Goal: Information Seeking & Learning: Learn about a topic

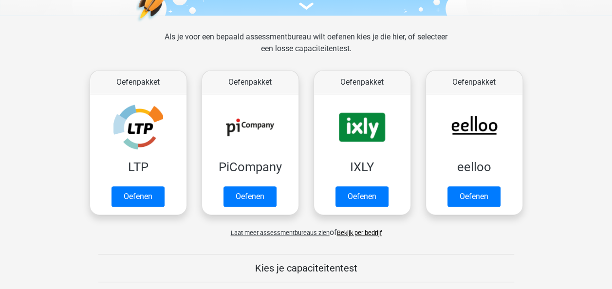
scroll to position [126, 0]
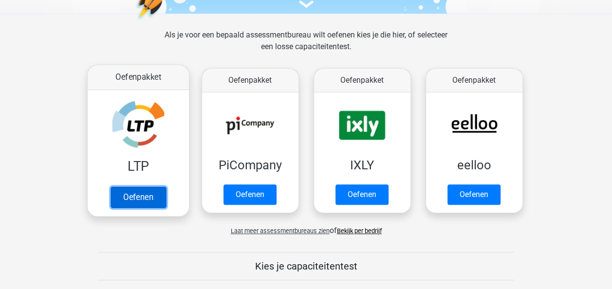
click at [124, 200] on link "Oefenen" at bounding box center [138, 196] width 56 height 21
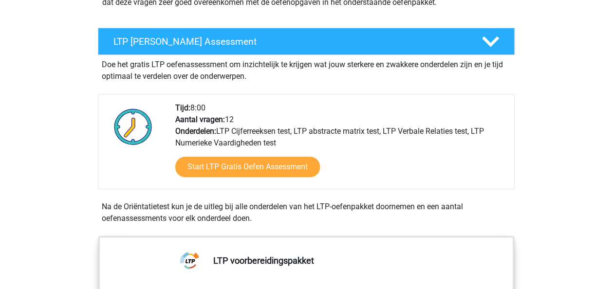
scroll to position [166, 0]
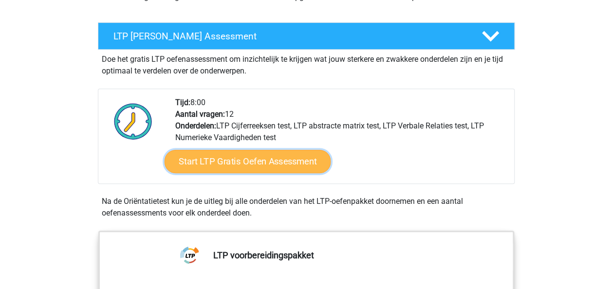
click at [263, 158] on link "Start LTP Gratis Oefen Assessment" at bounding box center [247, 161] width 167 height 23
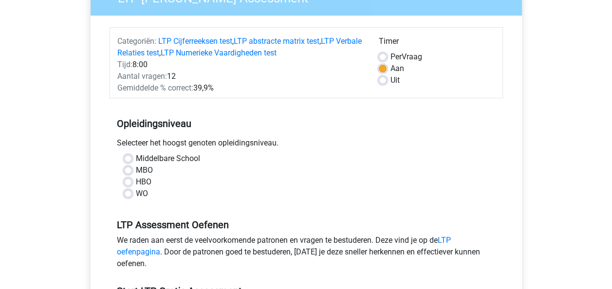
scroll to position [100, 0]
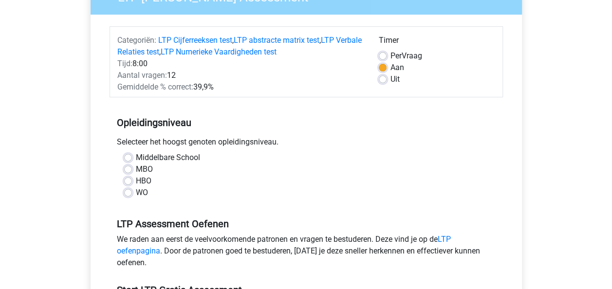
click at [143, 191] on label "WO" at bounding box center [142, 193] width 12 height 12
click at [132, 191] on input "WO" at bounding box center [128, 192] width 8 height 10
radio input "true"
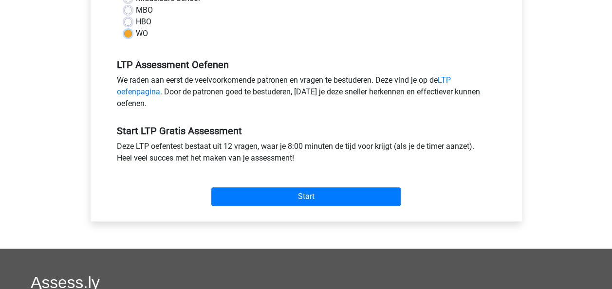
scroll to position [260, 0]
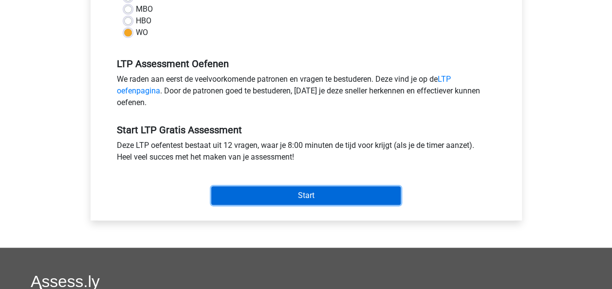
click at [292, 193] on input "Start" at bounding box center [305, 195] width 189 height 19
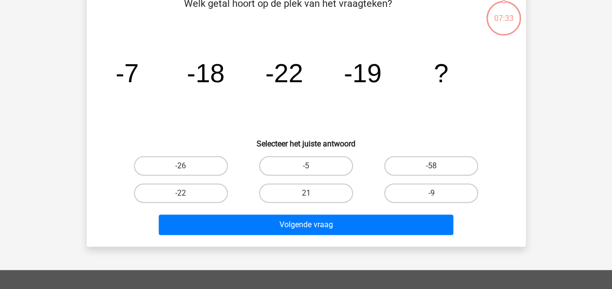
scroll to position [61, 0]
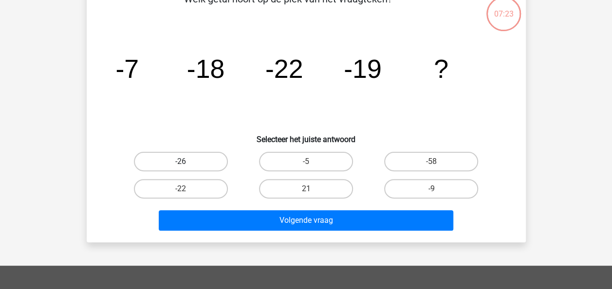
click at [214, 167] on label "-26" at bounding box center [181, 161] width 94 height 19
click at [187, 167] on input "-26" at bounding box center [184, 165] width 6 height 6
radio input "true"
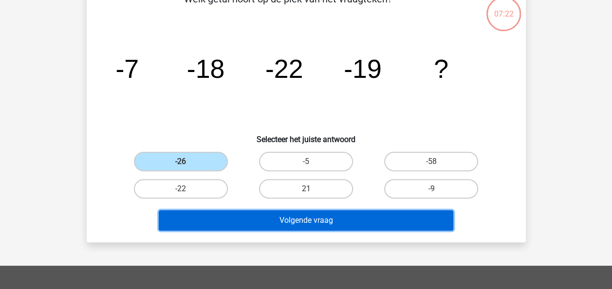
click at [273, 217] on button "Volgende vraag" at bounding box center [306, 220] width 295 height 20
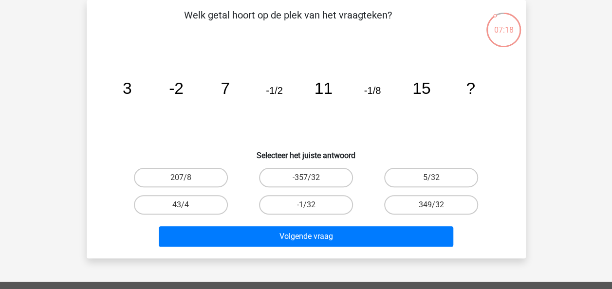
scroll to position [8, 0]
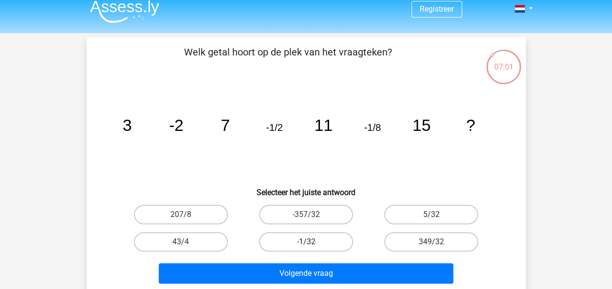
click at [321, 245] on label "-1/32" at bounding box center [306, 241] width 94 height 19
click at [312, 245] on input "-1/32" at bounding box center [309, 245] width 6 height 6
radio input "true"
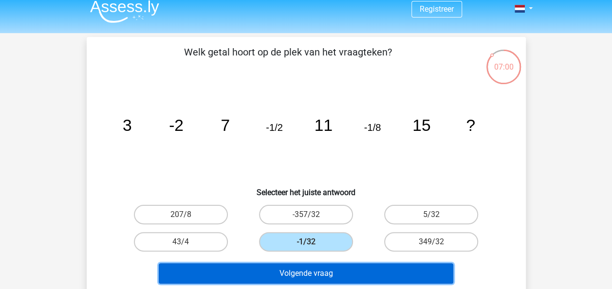
click at [330, 271] on button "Volgende vraag" at bounding box center [306, 273] width 295 height 20
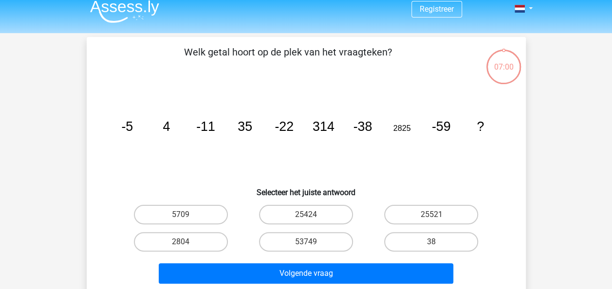
scroll to position [45, 0]
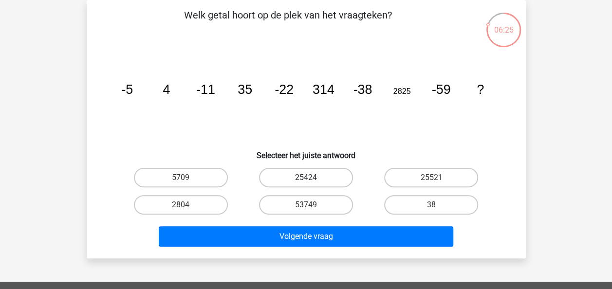
click at [336, 185] on label "25424" at bounding box center [306, 177] width 94 height 19
click at [312, 184] on input "25424" at bounding box center [309, 181] width 6 height 6
radio input "true"
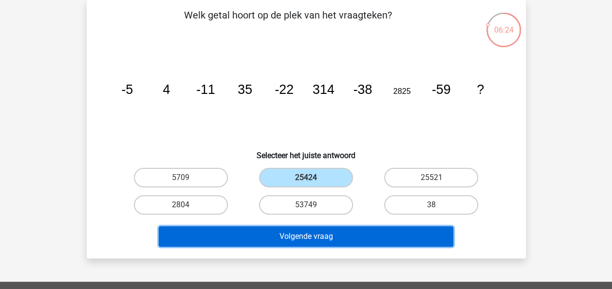
click at [327, 234] on button "Volgende vraag" at bounding box center [306, 236] width 295 height 20
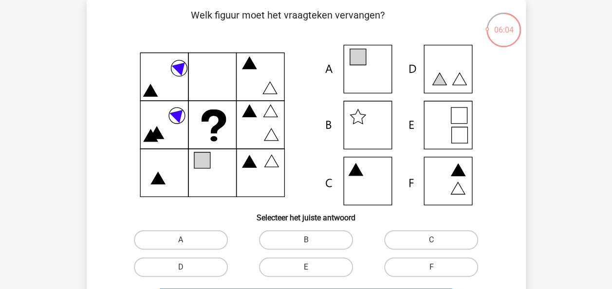
click at [389, 82] on icon at bounding box center [306, 125] width 392 height 161
click at [375, 80] on icon at bounding box center [306, 125] width 392 height 161
click at [211, 236] on label "A" at bounding box center [181, 239] width 94 height 19
click at [187, 240] on input "A" at bounding box center [184, 243] width 6 height 6
radio input "true"
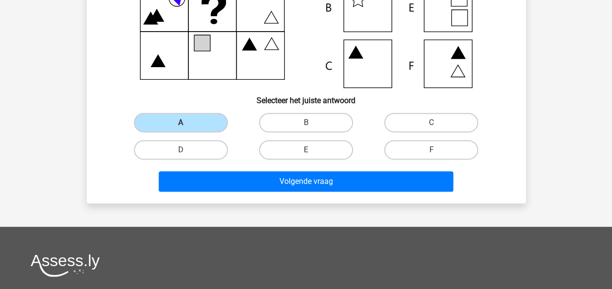
scroll to position [163, 0]
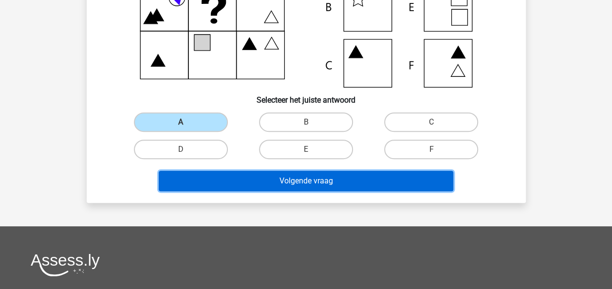
click at [350, 187] on button "Volgende vraag" at bounding box center [306, 181] width 295 height 20
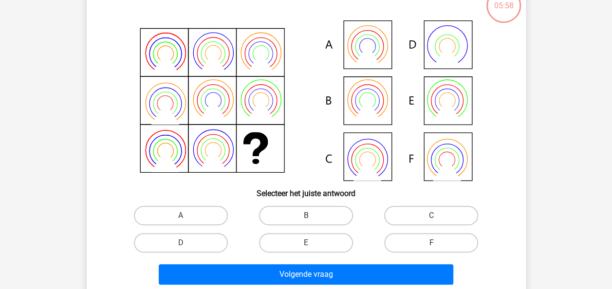
scroll to position [45, 0]
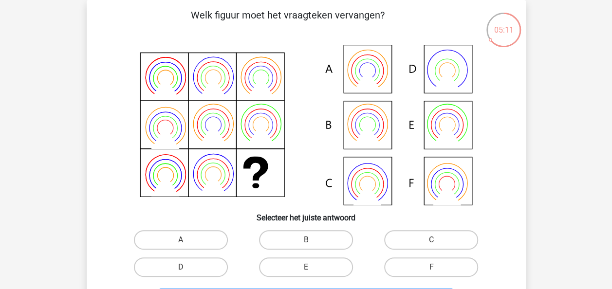
click at [450, 132] on icon at bounding box center [447, 135] width 28 height 22
click at [317, 268] on label "E" at bounding box center [306, 267] width 94 height 19
click at [312, 268] on input "E" at bounding box center [309, 270] width 6 height 6
radio input "true"
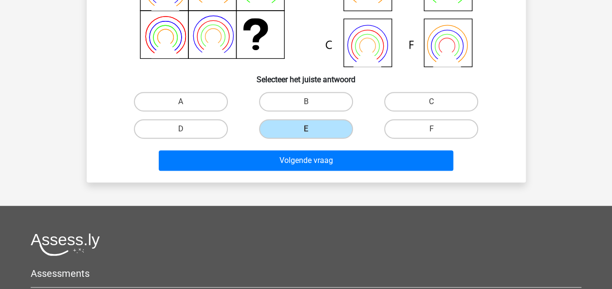
scroll to position [207, 0]
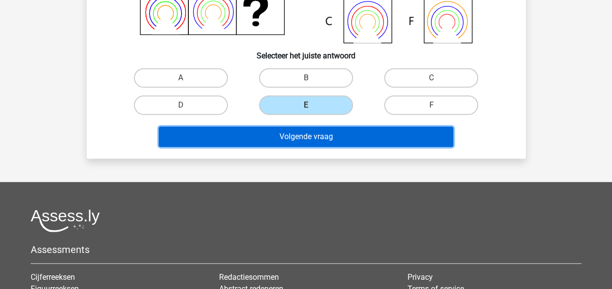
click at [332, 145] on button "Volgende vraag" at bounding box center [306, 137] width 295 height 20
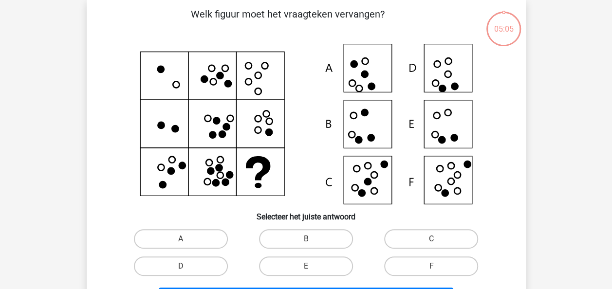
scroll to position [45, 0]
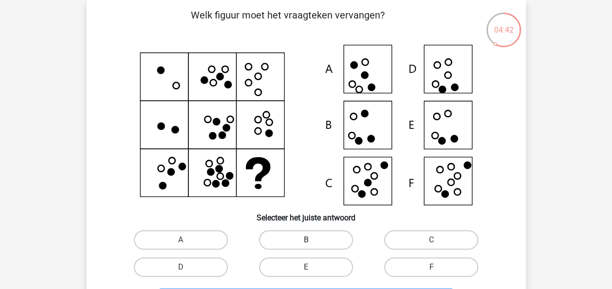
click at [337, 238] on label "B" at bounding box center [306, 239] width 94 height 19
click at [312, 240] on input "B" at bounding box center [309, 243] width 6 height 6
radio input "true"
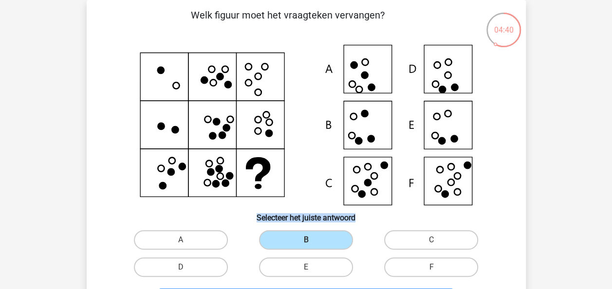
drag, startPoint x: 611, startPoint y: 132, endPoint x: 615, endPoint y: 215, distance: 83.4
click at [612, 215] on html "Registreer" at bounding box center [306, 278] width 612 height 646
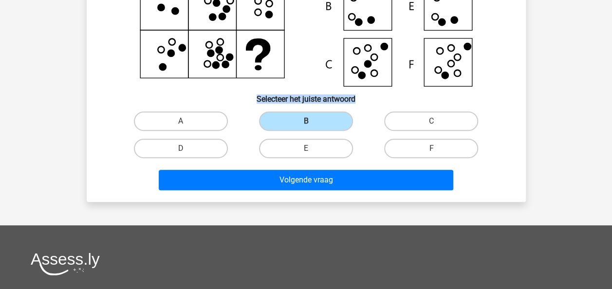
scroll to position [295, 0]
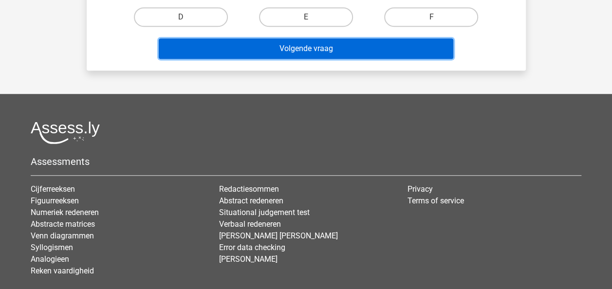
click at [309, 51] on button "Volgende vraag" at bounding box center [306, 48] width 295 height 20
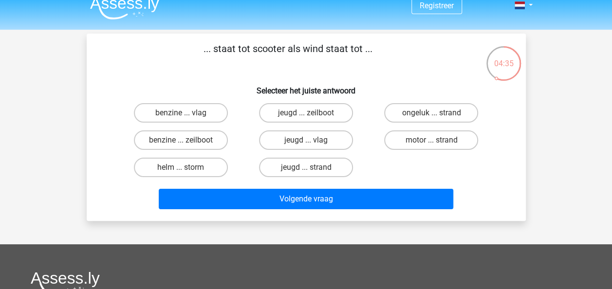
scroll to position [0, 0]
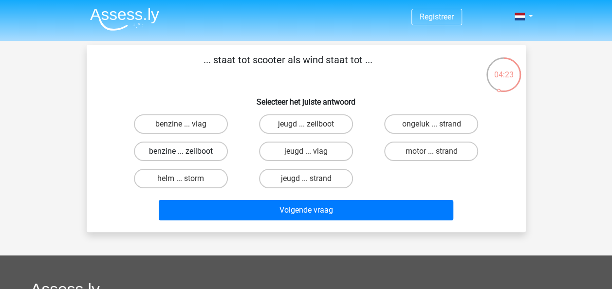
click at [195, 150] on label "benzine ... zeilboot" at bounding box center [181, 151] width 94 height 19
click at [187, 151] on input "benzine ... zeilboot" at bounding box center [184, 154] width 6 height 6
radio input "true"
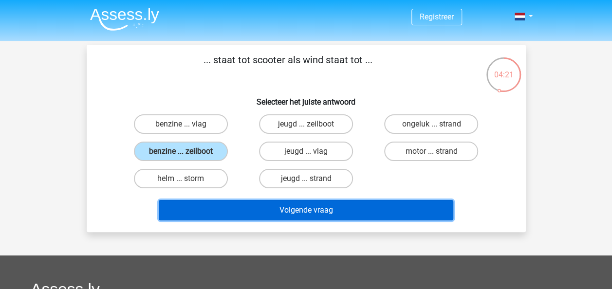
click at [340, 207] on button "Volgende vraag" at bounding box center [306, 210] width 295 height 20
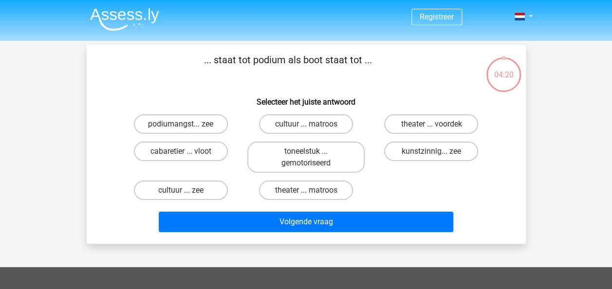
scroll to position [45, 0]
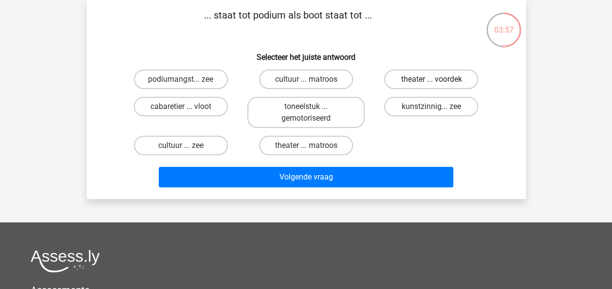
click at [422, 84] on label "theater ... voordek" at bounding box center [431, 79] width 94 height 19
click at [431, 84] on input "theater ... voordek" at bounding box center [434, 82] width 6 height 6
radio input "true"
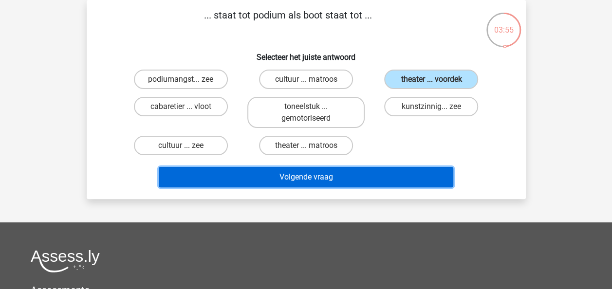
click at [358, 185] on button "Volgende vraag" at bounding box center [306, 177] width 295 height 20
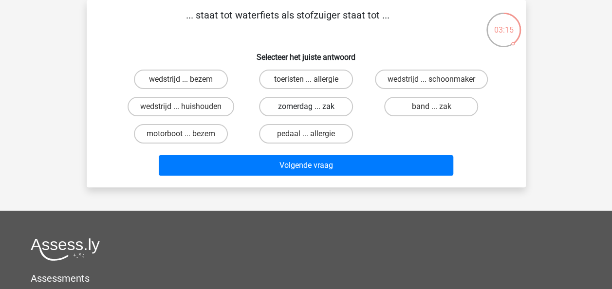
click at [326, 116] on label "zomerdag ... zak" at bounding box center [306, 106] width 94 height 19
click at [312, 113] on input "zomerdag ... zak" at bounding box center [309, 110] width 6 height 6
radio input "true"
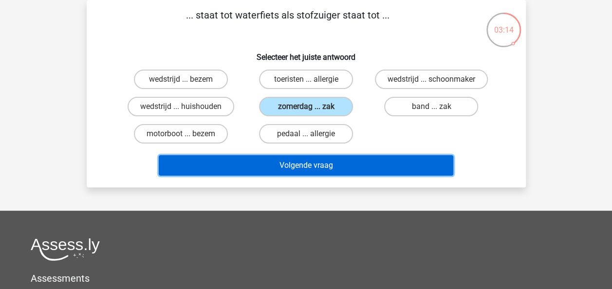
click at [357, 168] on button "Volgende vraag" at bounding box center [306, 165] width 295 height 20
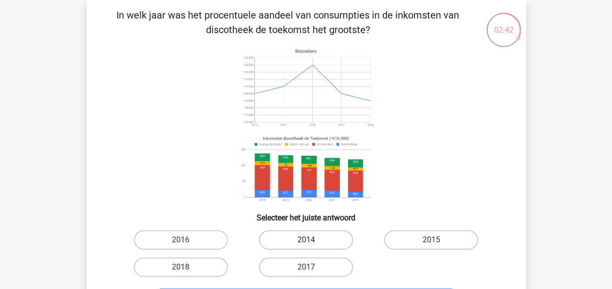
click at [312, 242] on label "2014" at bounding box center [306, 239] width 94 height 19
click at [312, 242] on input "2014" at bounding box center [309, 243] width 6 height 6
radio input "true"
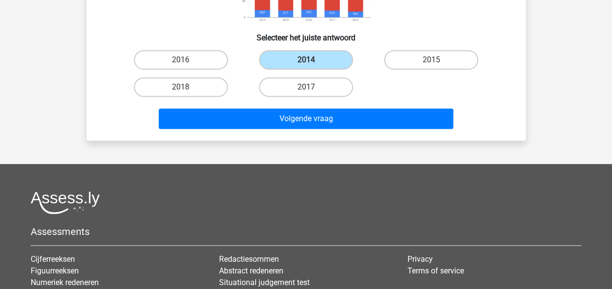
scroll to position [228, 0]
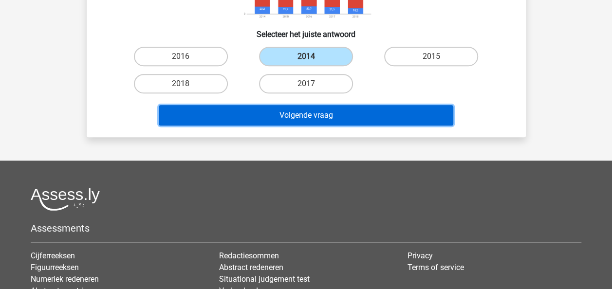
click at [337, 116] on button "Volgende vraag" at bounding box center [306, 115] width 295 height 20
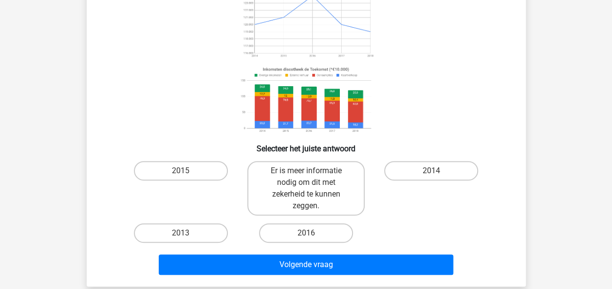
scroll to position [114, 0]
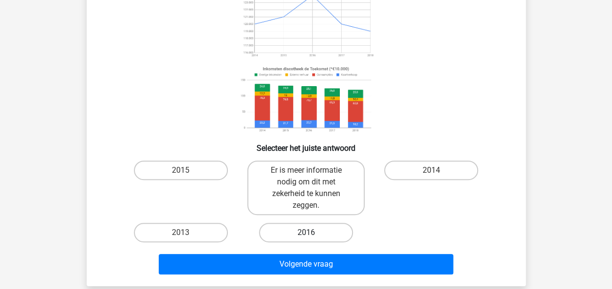
click at [296, 235] on label "2016" at bounding box center [306, 232] width 94 height 19
click at [306, 235] on input "2016" at bounding box center [309, 236] width 6 height 6
radio input "true"
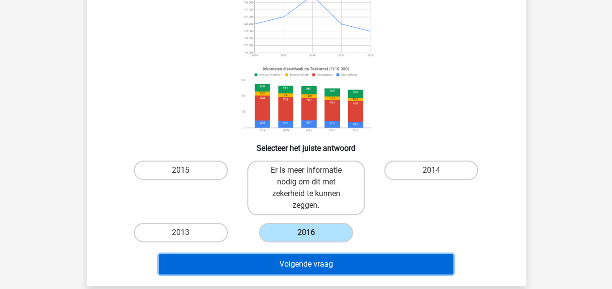
click at [299, 263] on button "Volgende vraag" at bounding box center [306, 264] width 295 height 20
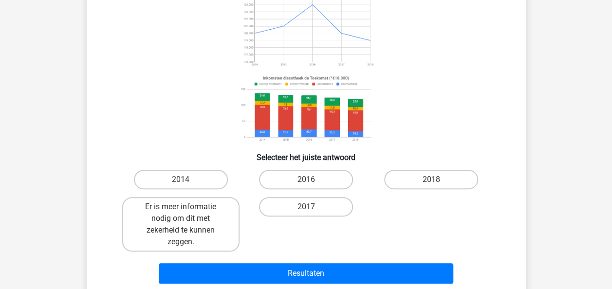
scroll to position [107, 0]
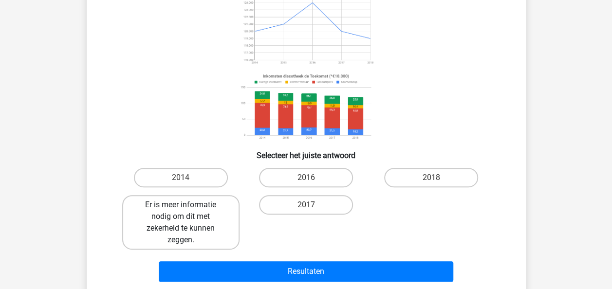
click at [201, 222] on label "Er is meer informatie nodig om dit met zekerheid te kunnen zeggen." at bounding box center [180, 222] width 117 height 55
click at [187, 211] on input "Er is meer informatie nodig om dit met zekerheid te kunnen zeggen." at bounding box center [184, 208] width 6 height 6
radio input "true"
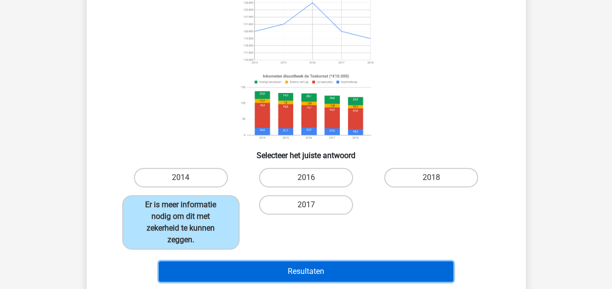
click at [292, 266] on button "Resultaten" at bounding box center [306, 271] width 295 height 20
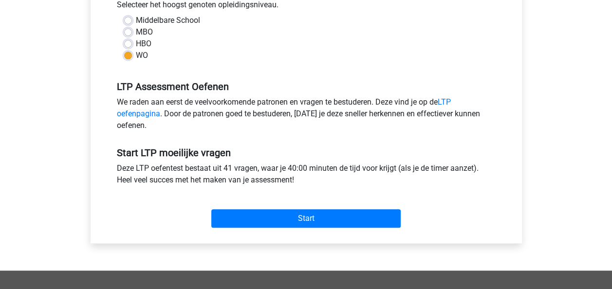
scroll to position [239, 0]
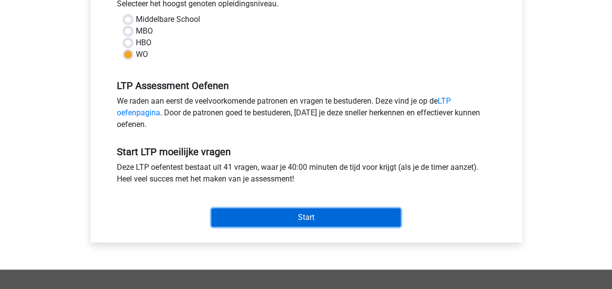
click at [331, 218] on input "Start" at bounding box center [305, 217] width 189 height 19
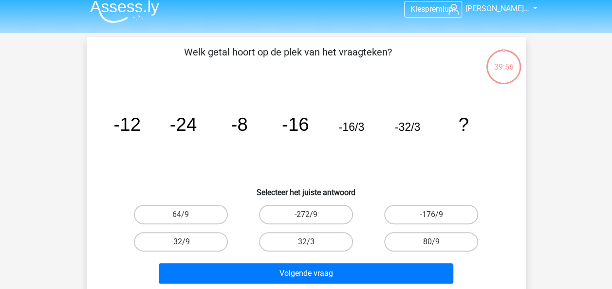
scroll to position [9, 0]
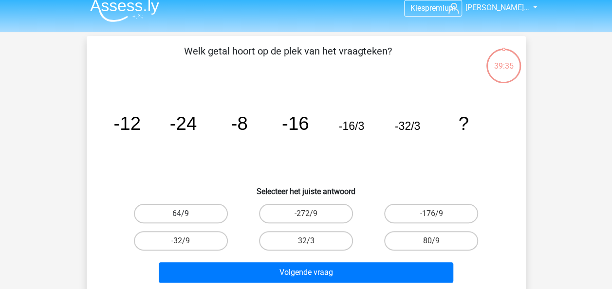
click at [203, 219] on label "64/9" at bounding box center [181, 213] width 94 height 19
click at [187, 219] on input "64/9" at bounding box center [184, 217] width 6 height 6
radio input "true"
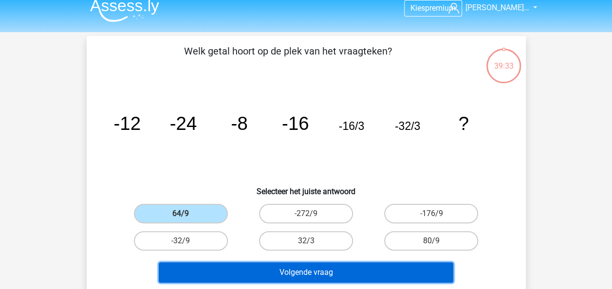
click at [262, 278] on button "Volgende vraag" at bounding box center [306, 272] width 295 height 20
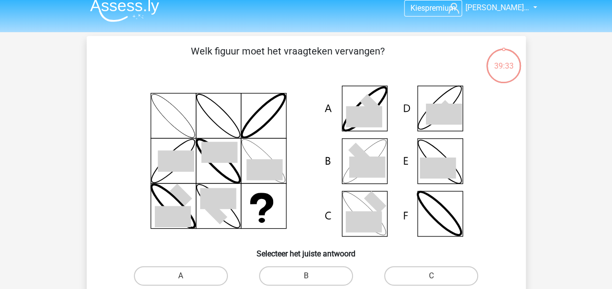
scroll to position [45, 0]
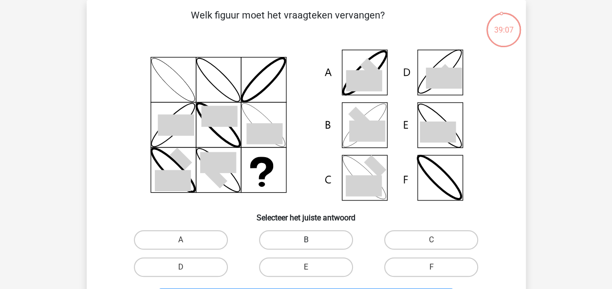
click at [284, 233] on label "B" at bounding box center [306, 239] width 94 height 19
click at [306, 240] on input "B" at bounding box center [309, 243] width 6 height 6
radio input "true"
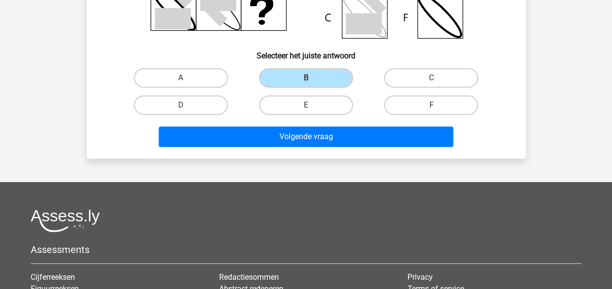
scroll to position [207, 0]
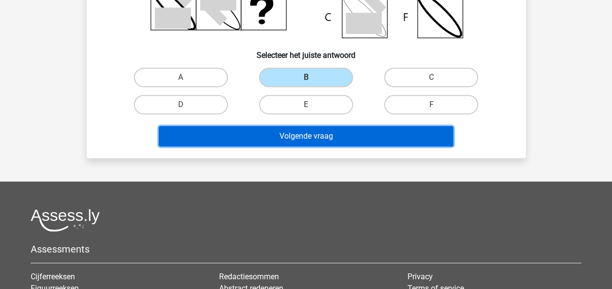
click at [392, 140] on button "Volgende vraag" at bounding box center [306, 136] width 295 height 20
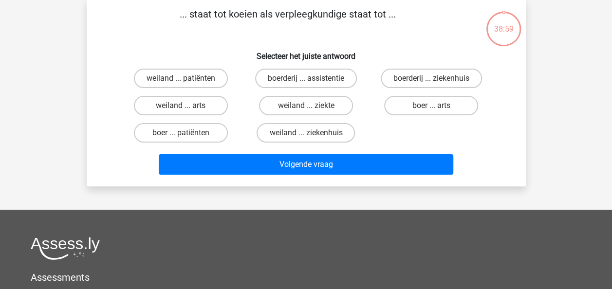
scroll to position [45, 0]
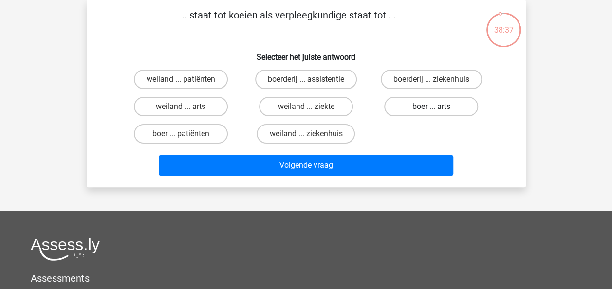
click at [404, 112] on label "boer ... arts" at bounding box center [431, 106] width 94 height 19
click at [431, 112] on input "boer ... arts" at bounding box center [434, 110] width 6 height 6
radio input "true"
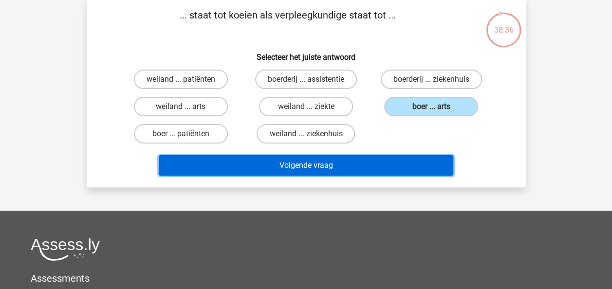
click at [352, 164] on button "Volgende vraag" at bounding box center [306, 165] width 295 height 20
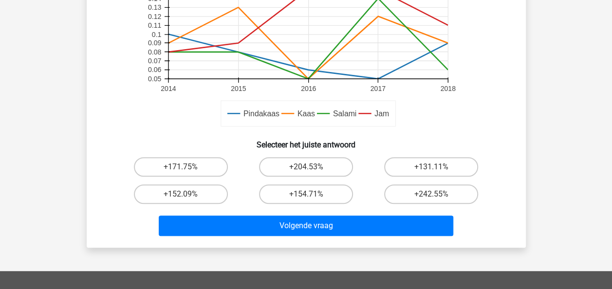
scroll to position [245, 0]
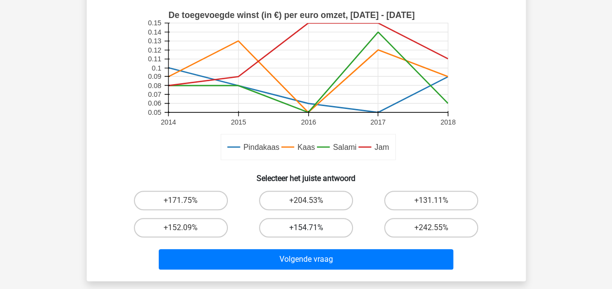
click at [305, 224] on label "+154.71%" at bounding box center [306, 227] width 94 height 19
click at [306, 228] on input "+154.71%" at bounding box center [309, 231] width 6 height 6
radio input "true"
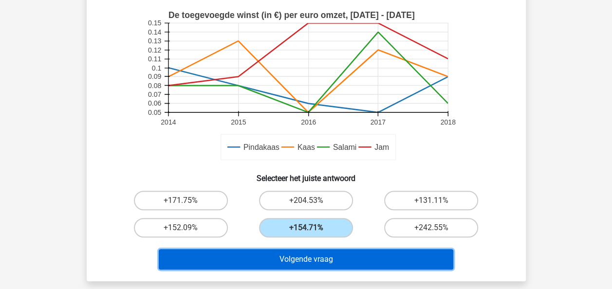
click at [286, 268] on button "Volgende vraag" at bounding box center [306, 259] width 295 height 20
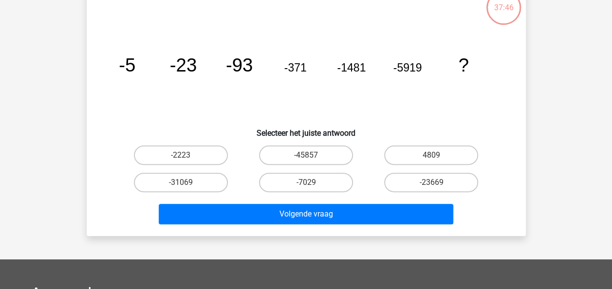
scroll to position [45, 0]
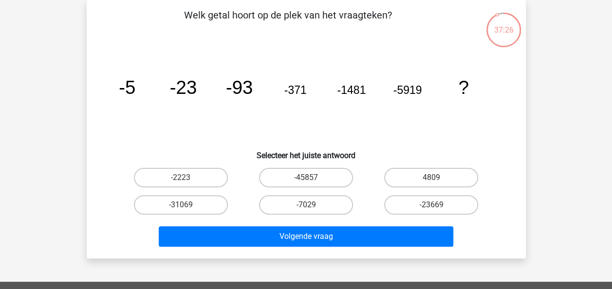
click at [410, 205] on label "-23669" at bounding box center [431, 204] width 94 height 19
click at [431, 205] on input "-23669" at bounding box center [434, 208] width 6 height 6
radio input "true"
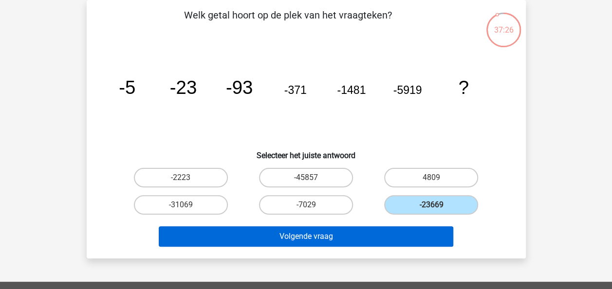
click at [375, 237] on button "Volgende vraag" at bounding box center [306, 236] width 295 height 20
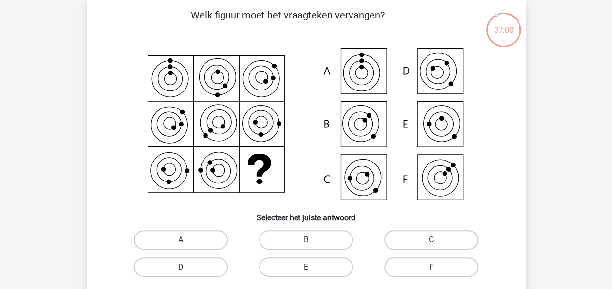
click at [428, 176] on icon at bounding box center [440, 178] width 35 height 35
click at [422, 263] on label "F" at bounding box center [431, 267] width 94 height 19
click at [431, 267] on input "F" at bounding box center [434, 270] width 6 height 6
radio input "true"
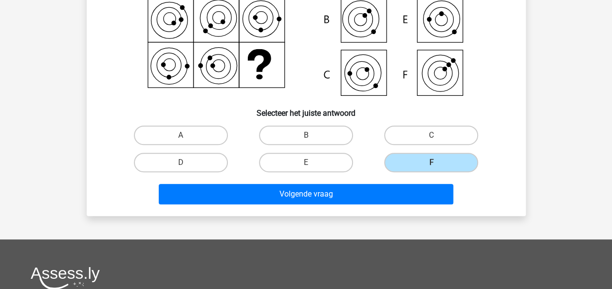
scroll to position [156, 0]
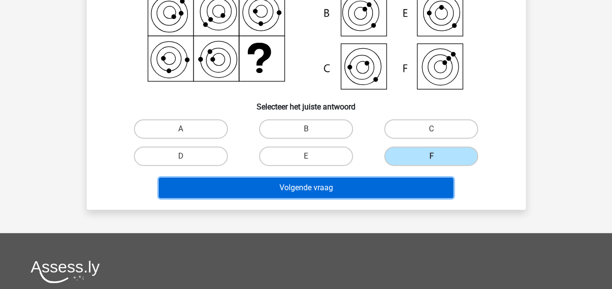
click at [292, 180] on button "Volgende vraag" at bounding box center [306, 188] width 295 height 20
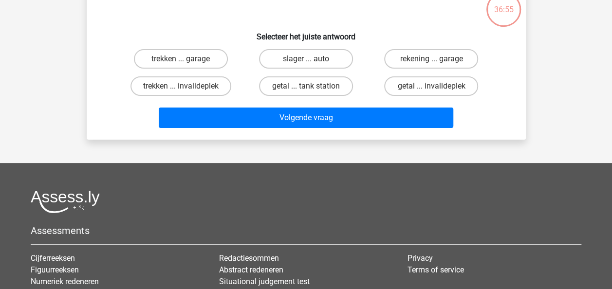
scroll to position [45, 0]
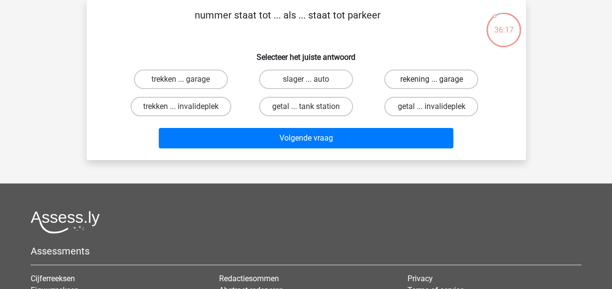
click at [399, 80] on label "rekening ... garage" at bounding box center [431, 79] width 94 height 19
click at [431, 80] on input "rekening ... garage" at bounding box center [434, 82] width 6 height 6
radio input "true"
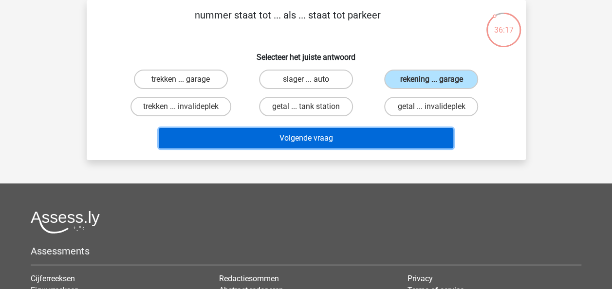
click at [353, 128] on button "Volgende vraag" at bounding box center [306, 138] width 295 height 20
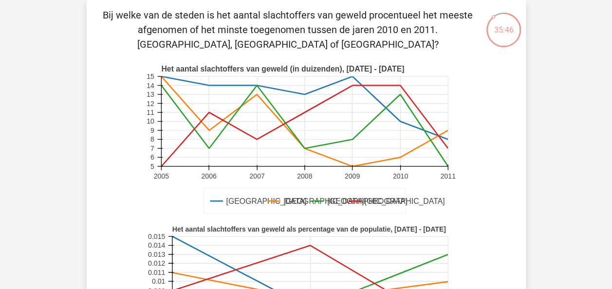
click at [420, 157] on icon at bounding box center [304, 157] width 287 height 0
drag, startPoint x: 611, startPoint y: 116, endPoint x: 611, endPoint y: 131, distance: 15.6
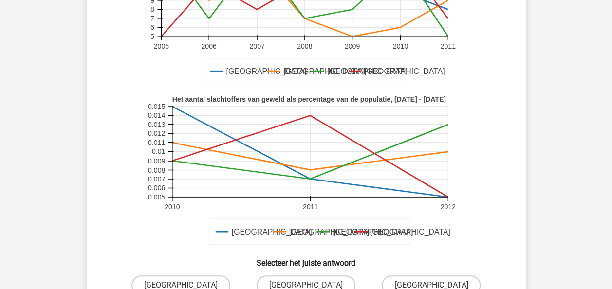
scroll to position [242, 0]
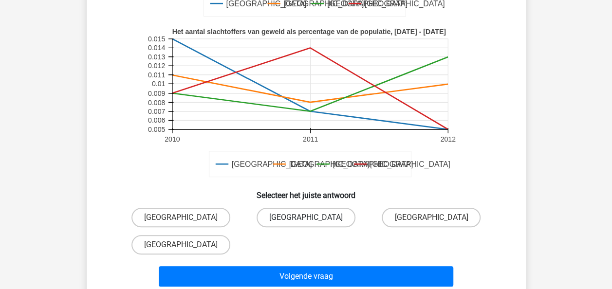
click at [328, 219] on label "[GEOGRAPHIC_DATA]" at bounding box center [306, 217] width 99 height 19
click at [312, 219] on input "[GEOGRAPHIC_DATA]" at bounding box center [309, 221] width 6 height 6
radio input "true"
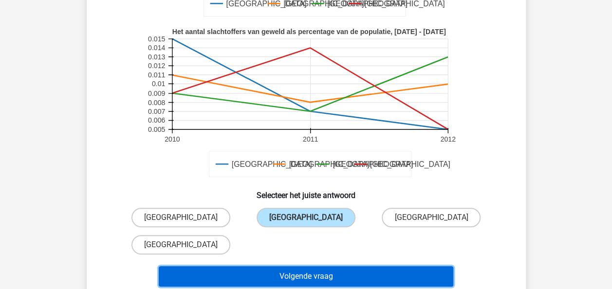
click at [333, 281] on button "Volgende vraag" at bounding box center [306, 276] width 295 height 20
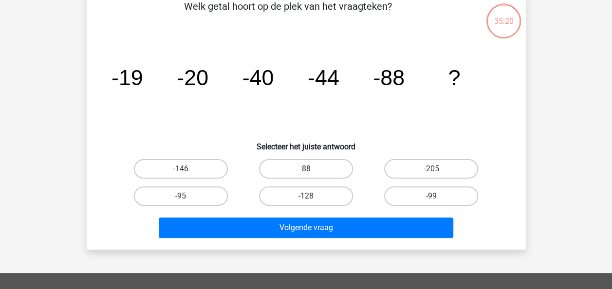
scroll to position [45, 0]
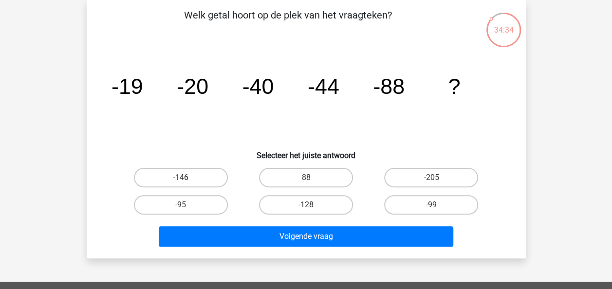
click at [186, 176] on label "-146" at bounding box center [181, 177] width 94 height 19
click at [186, 178] on input "-146" at bounding box center [184, 181] width 6 height 6
radio input "true"
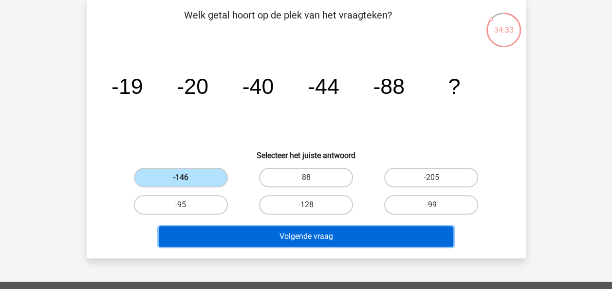
click at [261, 229] on button "Volgende vraag" at bounding box center [306, 236] width 295 height 20
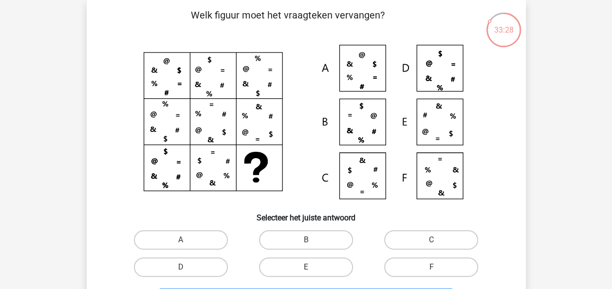
click at [363, 62] on icon at bounding box center [306, 125] width 392 height 161
drag, startPoint x: 172, startPoint y: 241, endPoint x: 415, endPoint y: 260, distance: 243.3
click at [415, 260] on div "A B C D E" at bounding box center [306, 253] width 376 height 55
click at [195, 248] on label "A" at bounding box center [181, 239] width 94 height 19
click at [187, 246] on input "A" at bounding box center [184, 243] width 6 height 6
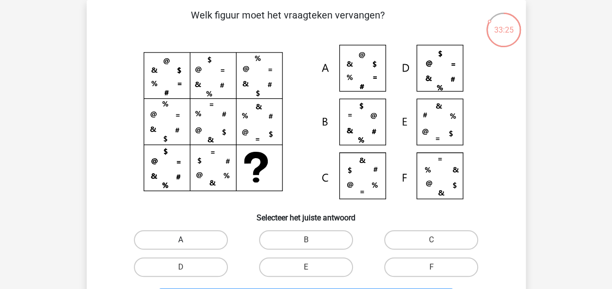
radio input "true"
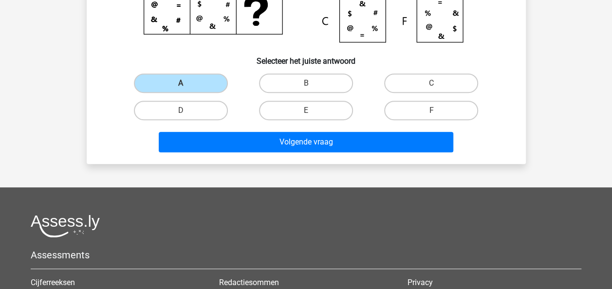
scroll to position [255, 0]
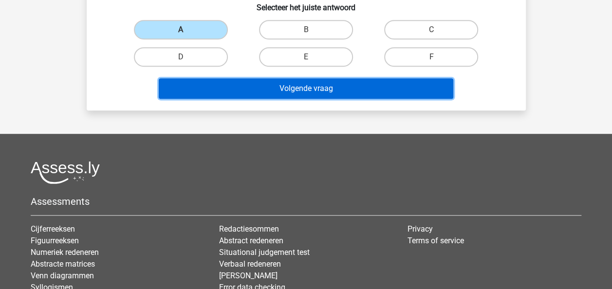
click at [436, 96] on button "Volgende vraag" at bounding box center [306, 88] width 295 height 20
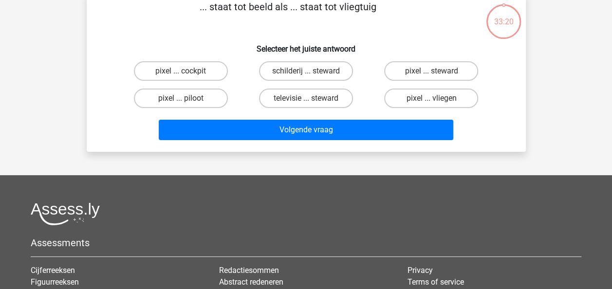
scroll to position [45, 0]
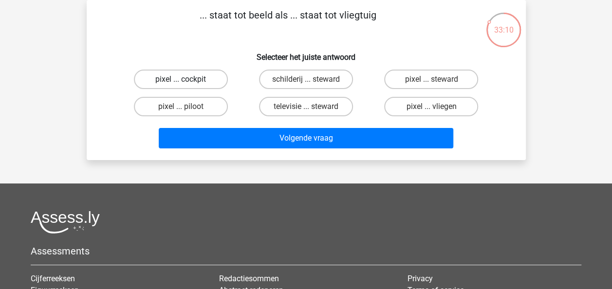
click at [223, 76] on label "pixel ... cockpit" at bounding box center [181, 79] width 94 height 19
click at [187, 79] on input "pixel ... cockpit" at bounding box center [184, 82] width 6 height 6
radio input "true"
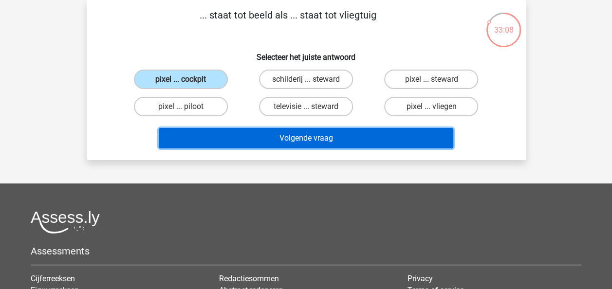
click at [283, 139] on button "Volgende vraag" at bounding box center [306, 138] width 295 height 20
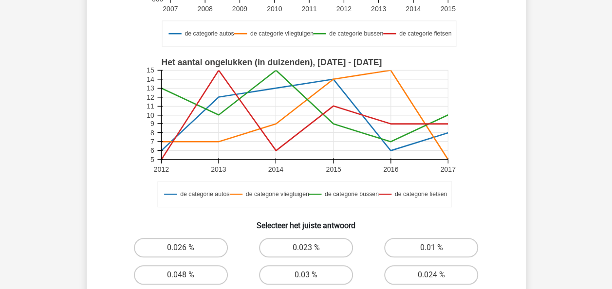
scroll to position [199, 0]
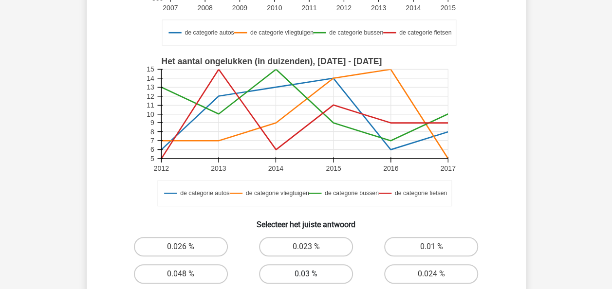
click at [293, 267] on label "0.03 %" at bounding box center [306, 273] width 94 height 19
click at [306, 274] on input "0.03 %" at bounding box center [309, 277] width 6 height 6
radio input "true"
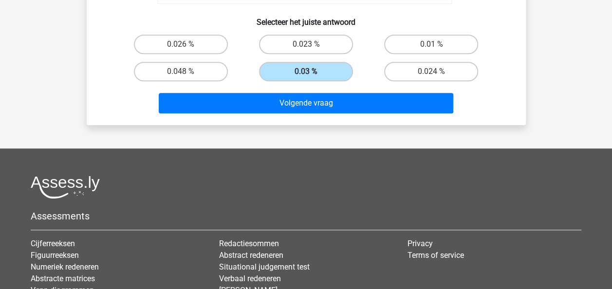
scroll to position [402, 0]
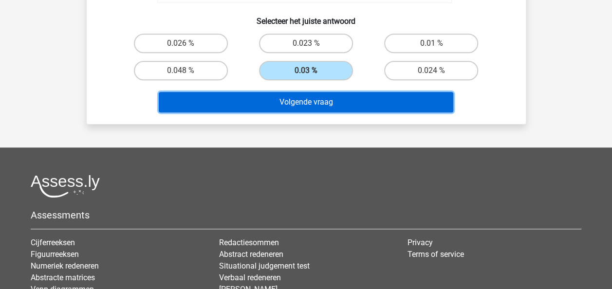
click at [362, 96] on button "Volgende vraag" at bounding box center [306, 102] width 295 height 20
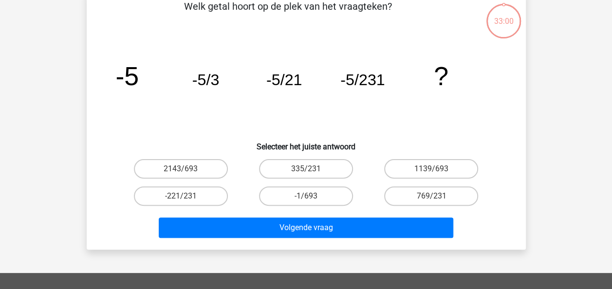
scroll to position [45, 0]
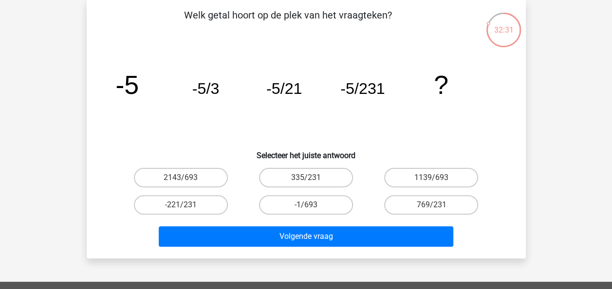
drag, startPoint x: 212, startPoint y: 198, endPoint x: 297, endPoint y: 253, distance: 101.3
click at [297, 253] on div "Welk getal hoort op de plek van het vraagteken? image/svg+xml -5 -5/3 -5/21 -5/…" at bounding box center [306, 129] width 439 height 259
click at [314, 212] on label "-1/693" at bounding box center [306, 204] width 94 height 19
click at [312, 211] on input "-1/693" at bounding box center [309, 208] width 6 height 6
radio input "true"
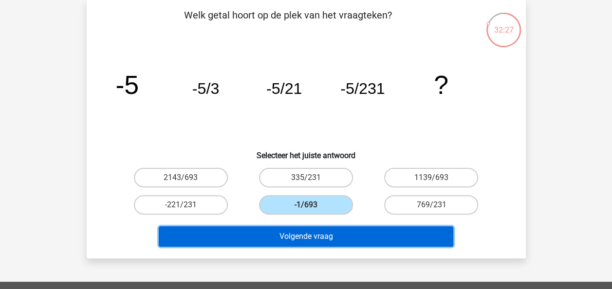
click at [330, 243] on button "Volgende vraag" at bounding box center [306, 236] width 295 height 20
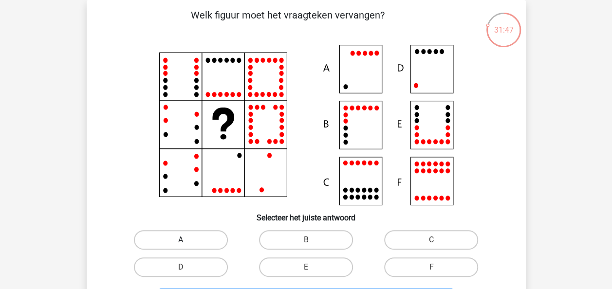
click at [198, 236] on label "A" at bounding box center [181, 239] width 94 height 19
click at [187, 240] on input "A" at bounding box center [184, 243] width 6 height 6
radio input "true"
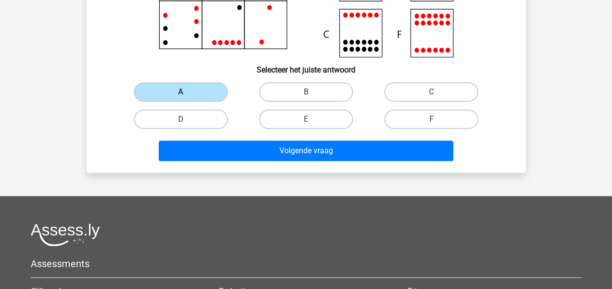
scroll to position [194, 0]
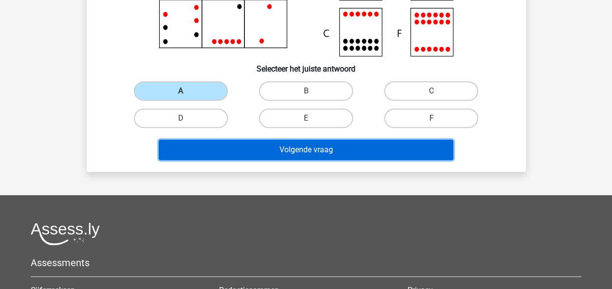
click at [336, 145] on button "Volgende vraag" at bounding box center [306, 150] width 295 height 20
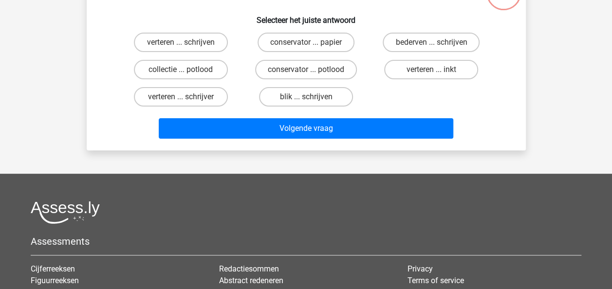
scroll to position [45, 0]
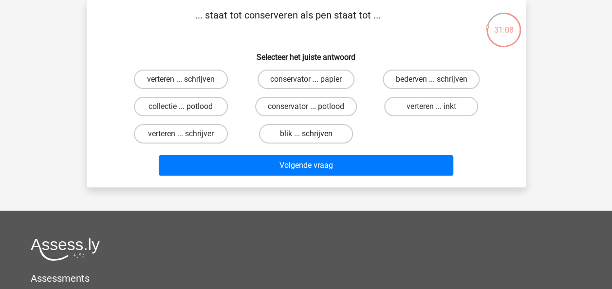
click at [330, 127] on label "blik ... schrijven" at bounding box center [306, 133] width 94 height 19
click at [312, 134] on input "blik ... schrijven" at bounding box center [309, 137] width 6 height 6
radio input "true"
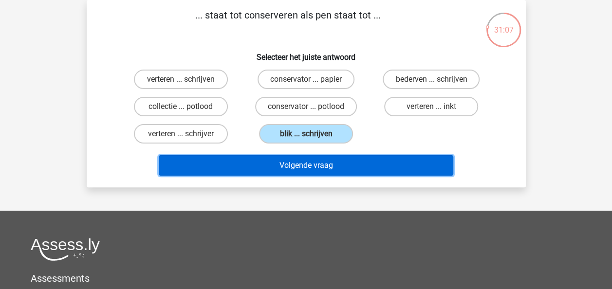
click at [328, 164] on button "Volgende vraag" at bounding box center [306, 165] width 295 height 20
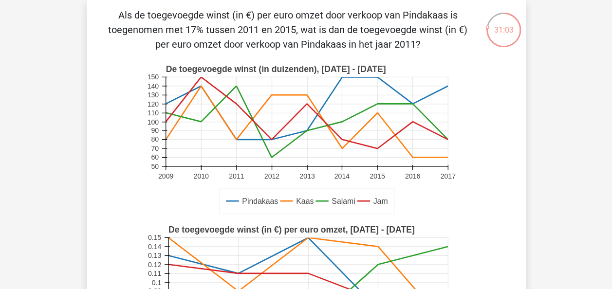
scroll to position [258, 0]
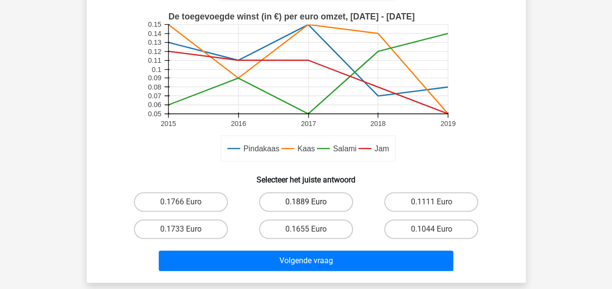
click at [325, 199] on label "0.1889 Euro" at bounding box center [306, 201] width 94 height 19
click at [312, 202] on input "0.1889 Euro" at bounding box center [309, 205] width 6 height 6
radio input "true"
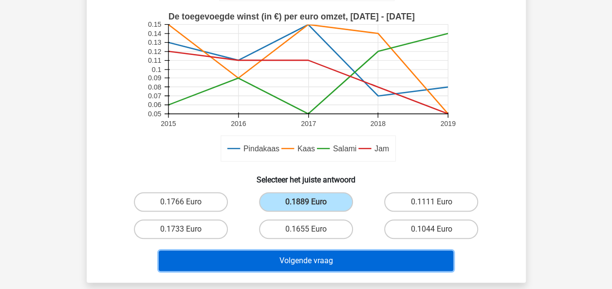
click at [342, 261] on button "Volgende vraag" at bounding box center [306, 261] width 295 height 20
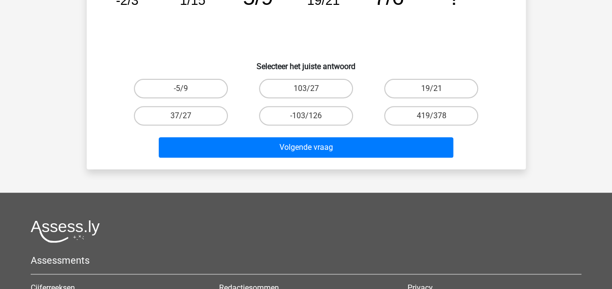
scroll to position [45, 0]
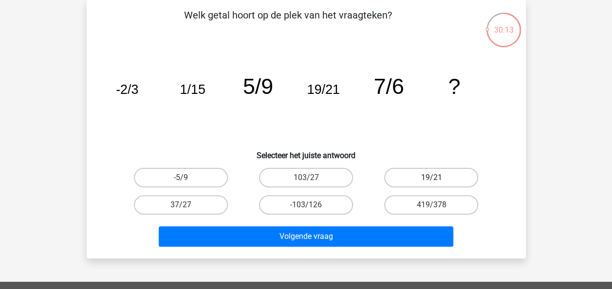
click at [428, 179] on label "19/21" at bounding box center [431, 177] width 94 height 19
click at [431, 179] on input "19/21" at bounding box center [434, 181] width 6 height 6
radio input "true"
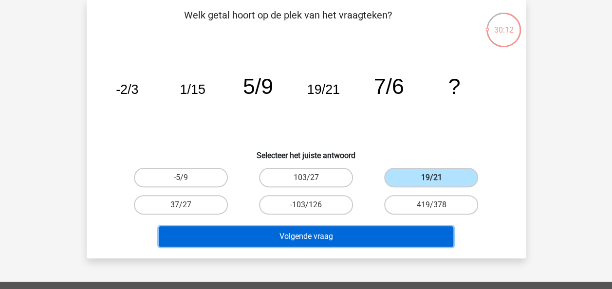
click at [352, 240] on button "Volgende vraag" at bounding box center [306, 236] width 295 height 20
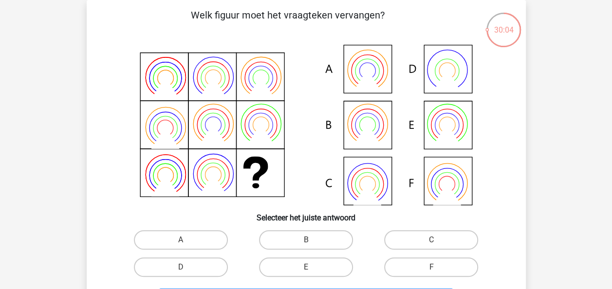
click at [371, 125] on icon at bounding box center [306, 125] width 392 height 161
click at [290, 239] on label "B" at bounding box center [306, 239] width 94 height 19
click at [306, 240] on input "B" at bounding box center [309, 243] width 6 height 6
radio input "true"
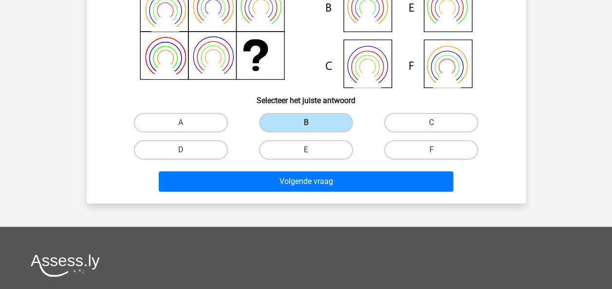
scroll to position [185, 0]
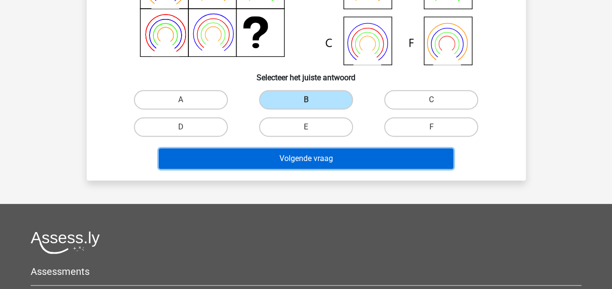
click at [342, 152] on button "Volgende vraag" at bounding box center [306, 159] width 295 height 20
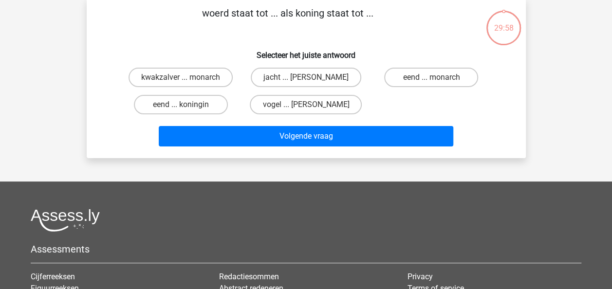
scroll to position [45, 0]
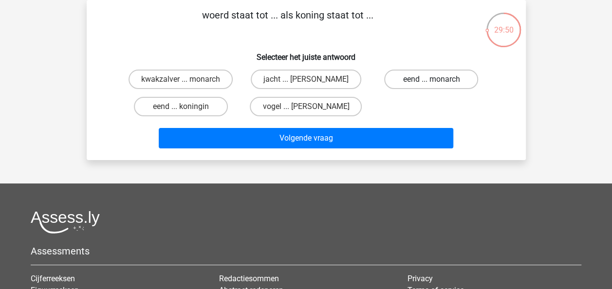
click at [405, 78] on label "eend ... monarch" at bounding box center [431, 79] width 94 height 19
click at [431, 79] on input "eend ... monarch" at bounding box center [434, 82] width 6 height 6
radio input "true"
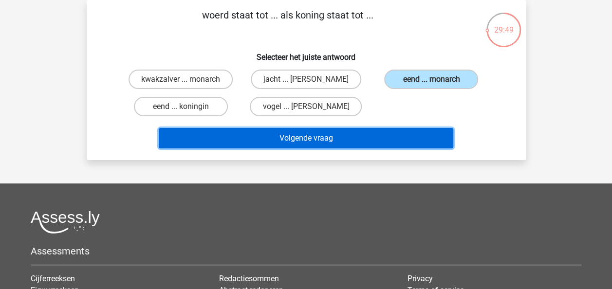
click at [363, 134] on button "Volgende vraag" at bounding box center [306, 138] width 295 height 20
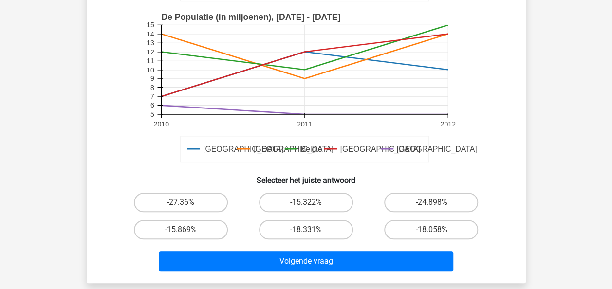
scroll to position [244, 0]
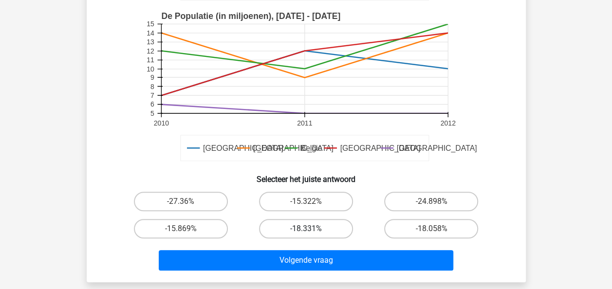
click at [335, 233] on label "-18.331%" at bounding box center [306, 228] width 94 height 19
click at [312, 233] on input "-18.331%" at bounding box center [309, 232] width 6 height 6
radio input "true"
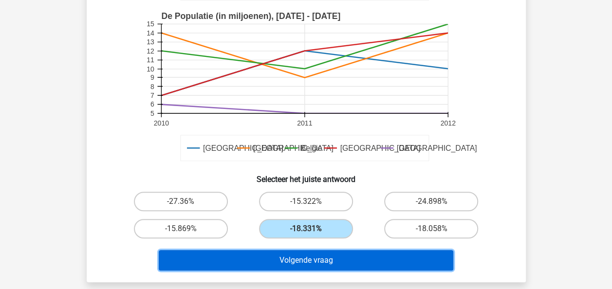
click at [339, 269] on button "Volgende vraag" at bounding box center [306, 260] width 295 height 20
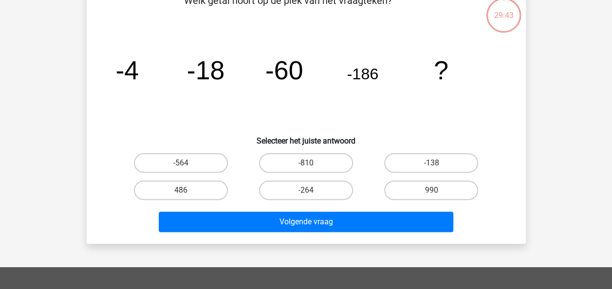
scroll to position [45, 0]
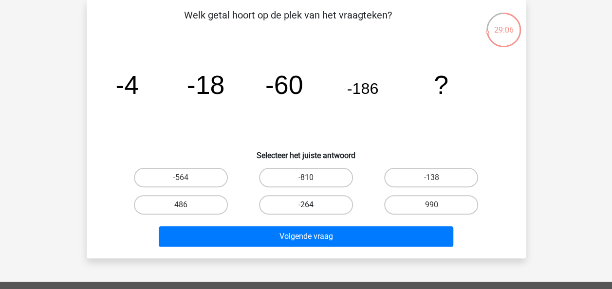
click at [339, 207] on label "-264" at bounding box center [306, 204] width 94 height 19
click at [312, 207] on input "-264" at bounding box center [309, 208] width 6 height 6
radio input "true"
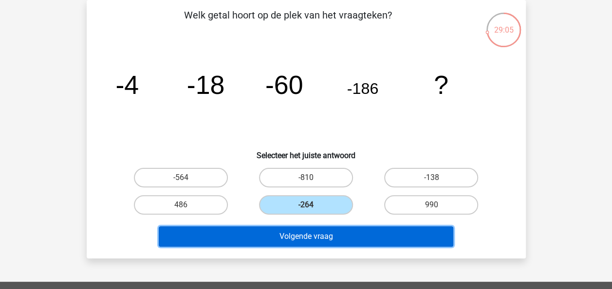
click at [338, 234] on button "Volgende vraag" at bounding box center [306, 236] width 295 height 20
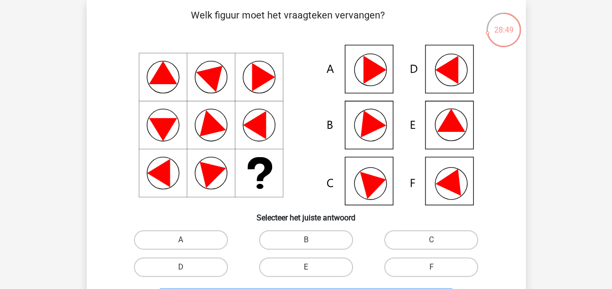
click at [365, 200] on icon at bounding box center [306, 125] width 392 height 161
click at [416, 243] on label "C" at bounding box center [431, 239] width 94 height 19
click at [431, 243] on input "C" at bounding box center [434, 243] width 6 height 6
radio input "true"
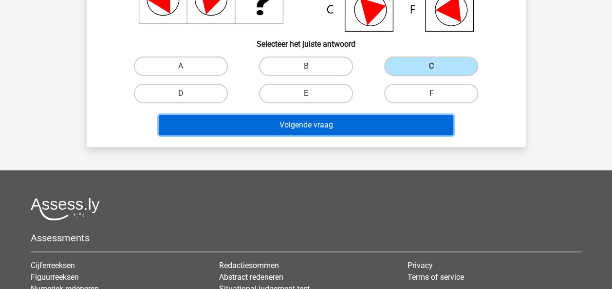
click at [338, 128] on button "Volgende vraag" at bounding box center [306, 125] width 295 height 20
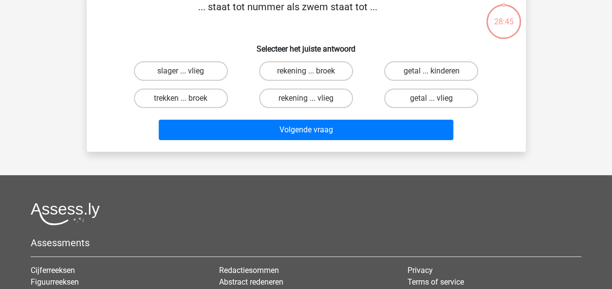
scroll to position [45, 0]
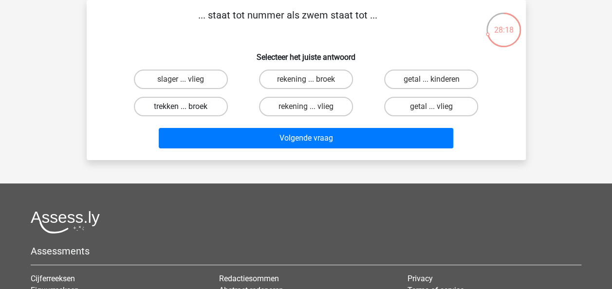
click at [218, 109] on label "trekken ... broek" at bounding box center [181, 106] width 94 height 19
click at [187, 109] on input "trekken ... broek" at bounding box center [184, 110] width 6 height 6
radio input "true"
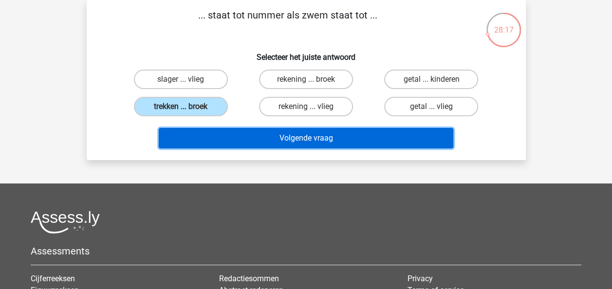
click at [269, 146] on button "Volgende vraag" at bounding box center [306, 138] width 295 height 20
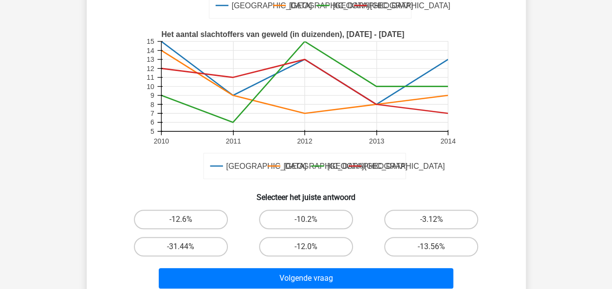
scroll to position [272, 0]
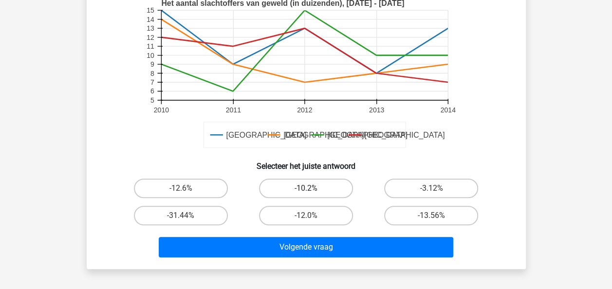
click at [304, 195] on label "-10.2%" at bounding box center [306, 188] width 94 height 19
click at [306, 195] on input "-10.2%" at bounding box center [309, 191] width 6 height 6
radio input "true"
click at [309, 236] on div "Volgende vraag" at bounding box center [306, 245] width 408 height 32
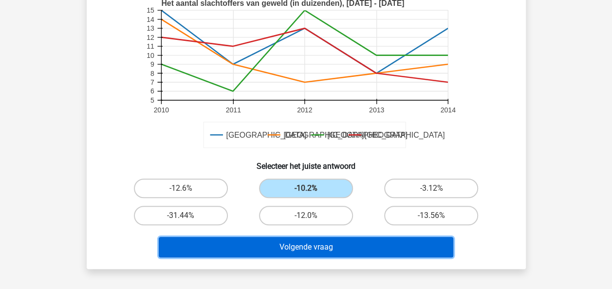
click at [313, 247] on button "Volgende vraag" at bounding box center [306, 247] width 295 height 20
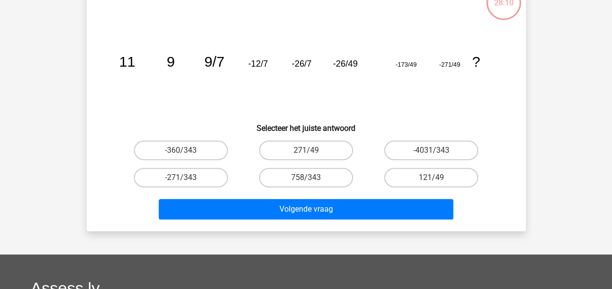
scroll to position [45, 0]
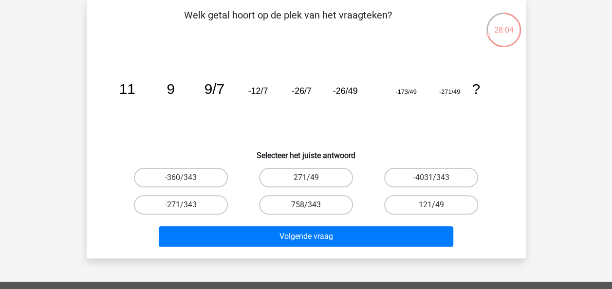
click at [202, 181] on label "-360/343" at bounding box center [181, 177] width 94 height 19
click at [187, 181] on input "-360/343" at bounding box center [184, 181] width 6 height 6
radio input "true"
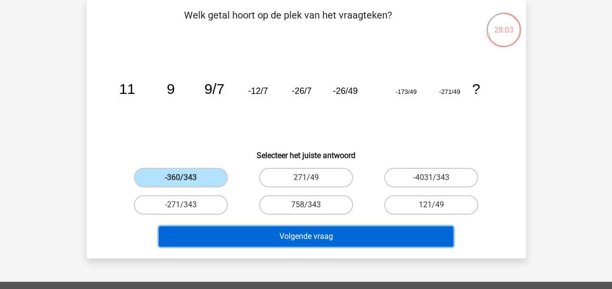
click at [316, 245] on button "Volgende vraag" at bounding box center [306, 236] width 295 height 20
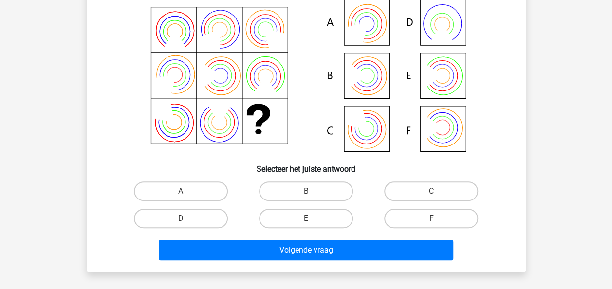
scroll to position [95, 0]
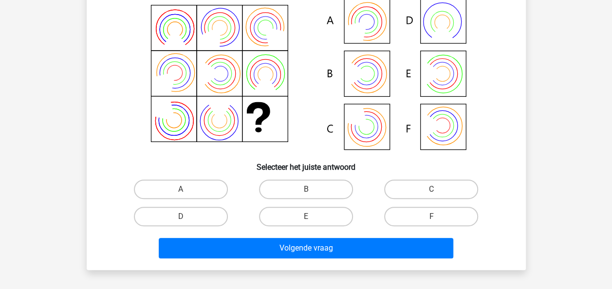
click at [457, 140] on icon at bounding box center [306, 74] width 392 height 161
click at [428, 222] on label "F" at bounding box center [431, 216] width 94 height 19
click at [431, 222] on input "F" at bounding box center [434, 220] width 6 height 6
radio input "true"
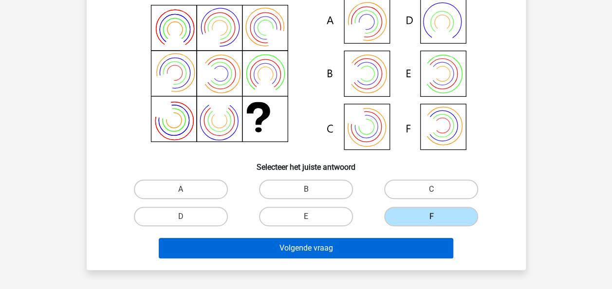
click at [414, 258] on button "Volgende vraag" at bounding box center [306, 248] width 295 height 20
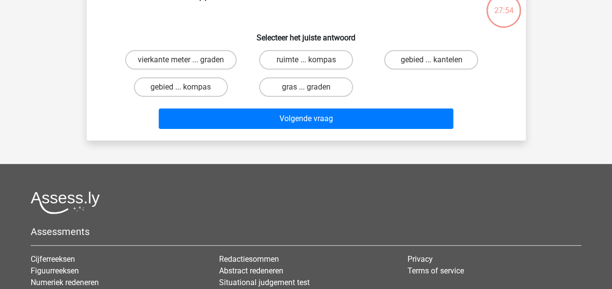
scroll to position [45, 0]
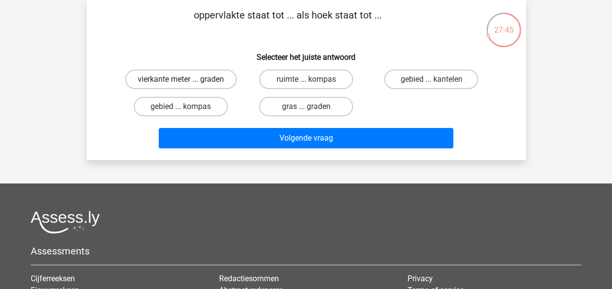
click at [220, 82] on label "vierkante meter ... graden" at bounding box center [181, 79] width 112 height 19
click at [187, 82] on input "vierkante meter ... graden" at bounding box center [184, 82] width 6 height 6
radio input "true"
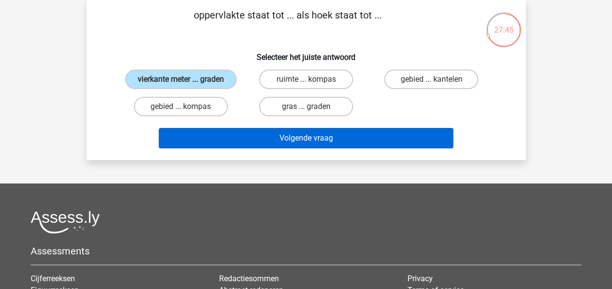
click at [263, 140] on button "Volgende vraag" at bounding box center [306, 138] width 295 height 20
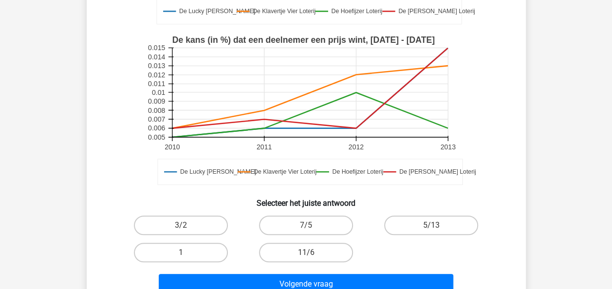
scroll to position [238, 0]
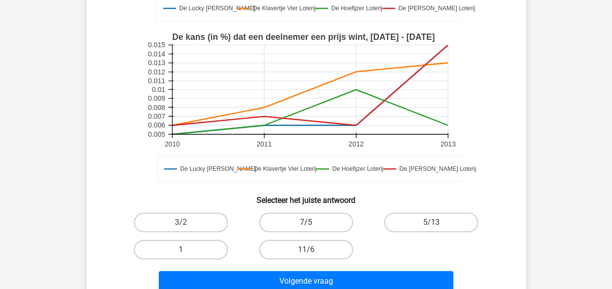
click at [328, 214] on label "7/5" at bounding box center [306, 222] width 94 height 19
click at [312, 223] on input "7/5" at bounding box center [309, 226] width 6 height 6
radio input "true"
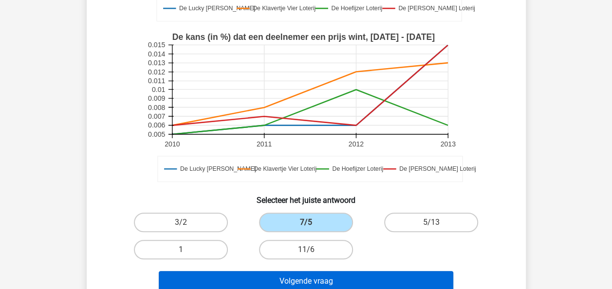
click at [326, 278] on button "Volgende vraag" at bounding box center [306, 281] width 295 height 20
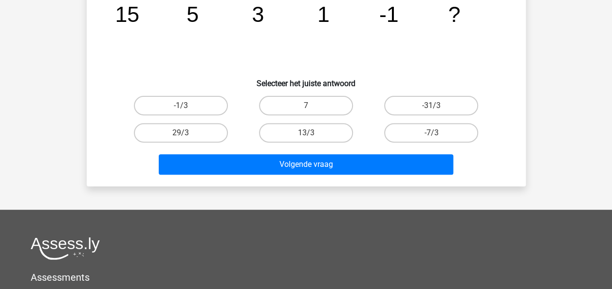
scroll to position [45, 0]
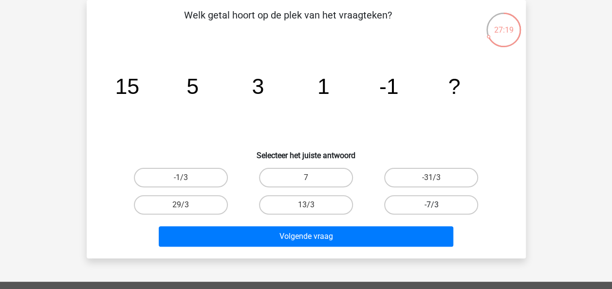
click at [416, 210] on label "-7/3" at bounding box center [431, 204] width 94 height 19
click at [431, 210] on input "-7/3" at bounding box center [434, 208] width 6 height 6
radio input "true"
click at [384, 247] on div "Volgende vraag" at bounding box center [306, 238] width 376 height 24
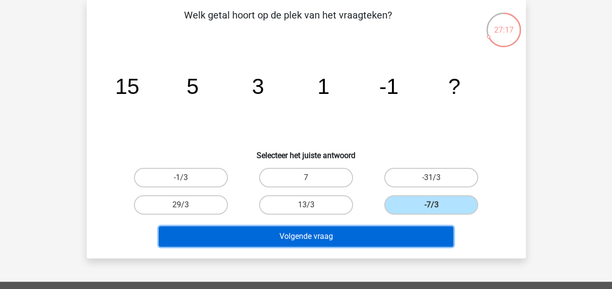
click at [384, 241] on button "Volgende vraag" at bounding box center [306, 236] width 295 height 20
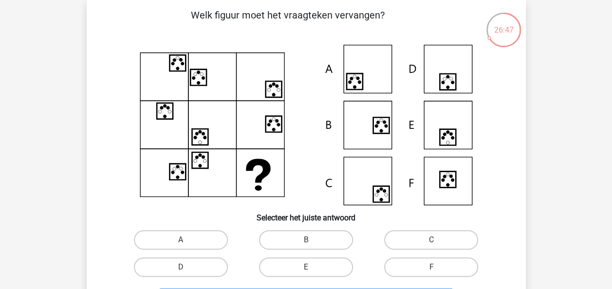
click at [443, 150] on icon at bounding box center [306, 125] width 392 height 161
click at [331, 268] on label "E" at bounding box center [306, 267] width 94 height 19
click at [312, 268] on input "E" at bounding box center [309, 270] width 6 height 6
radio input "true"
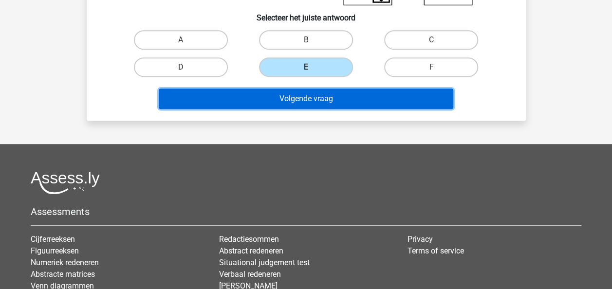
click at [354, 96] on button "Volgende vraag" at bounding box center [306, 99] width 295 height 20
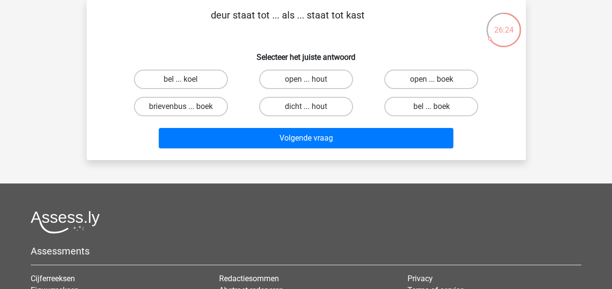
click at [441, 109] on label "bel ... boek" at bounding box center [431, 106] width 94 height 19
click at [438, 109] on input "bel ... boek" at bounding box center [434, 110] width 6 height 6
radio input "true"
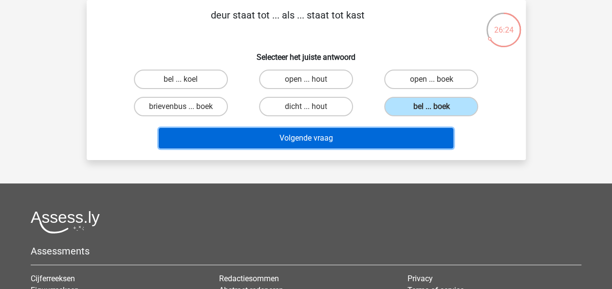
click at [416, 132] on button "Volgende vraag" at bounding box center [306, 138] width 295 height 20
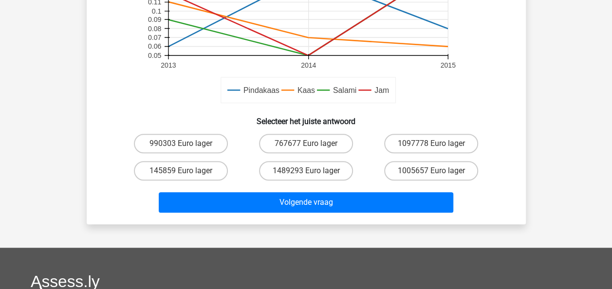
scroll to position [377, 0]
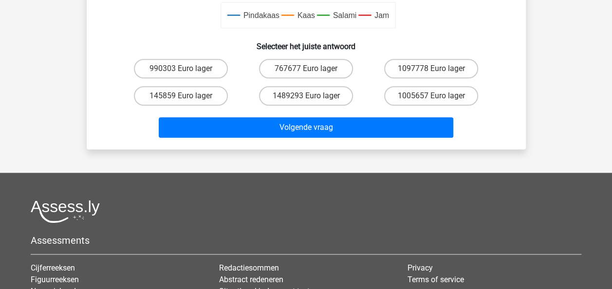
click at [447, 106] on label "1005657 Euro lager" at bounding box center [431, 95] width 94 height 19
click at [438, 102] on input "1005657 Euro lager" at bounding box center [434, 99] width 6 height 6
radio input "true"
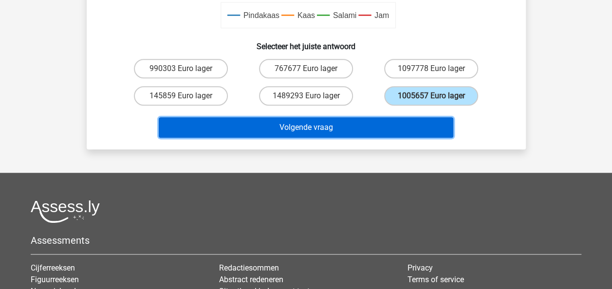
click at [387, 131] on button "Volgende vraag" at bounding box center [306, 127] width 295 height 20
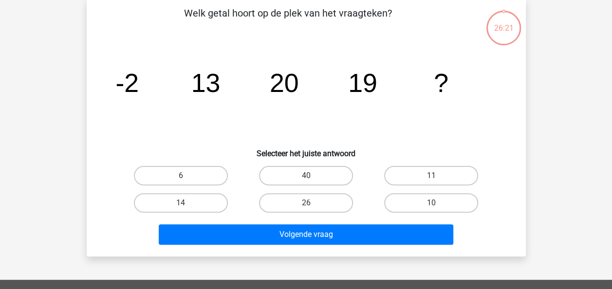
scroll to position [45, 0]
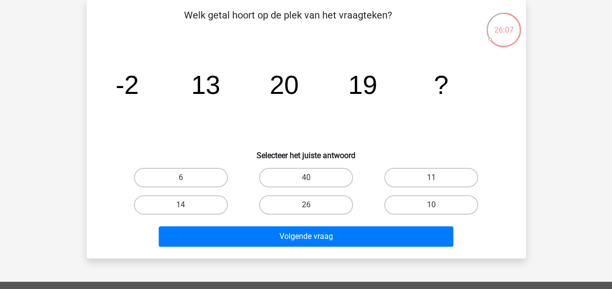
click at [422, 168] on label "11" at bounding box center [431, 177] width 94 height 19
click at [431, 178] on input "11" at bounding box center [434, 181] width 6 height 6
radio input "true"
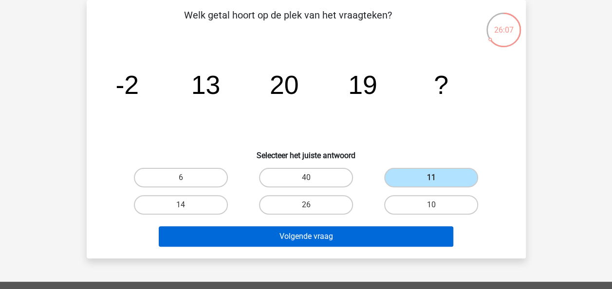
click at [380, 234] on button "Volgende vraag" at bounding box center [306, 236] width 295 height 20
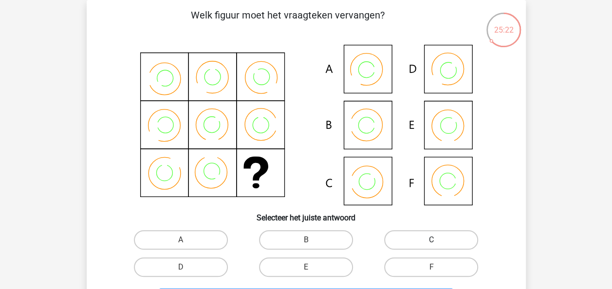
click at [412, 234] on label "C" at bounding box center [431, 239] width 94 height 19
click at [431, 240] on input "C" at bounding box center [434, 243] width 6 height 6
radio input "true"
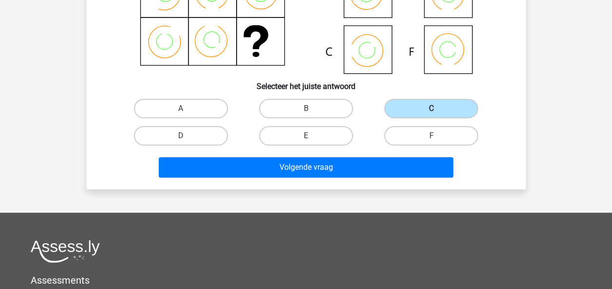
scroll to position [178, 0]
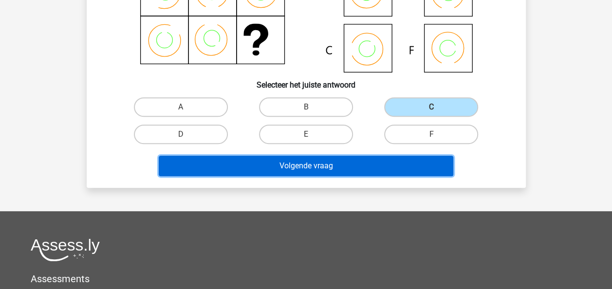
click at [323, 170] on button "Volgende vraag" at bounding box center [306, 166] width 295 height 20
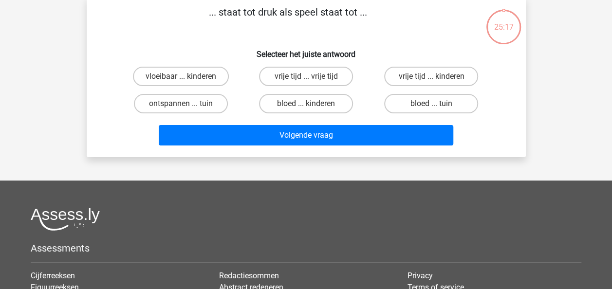
scroll to position [45, 0]
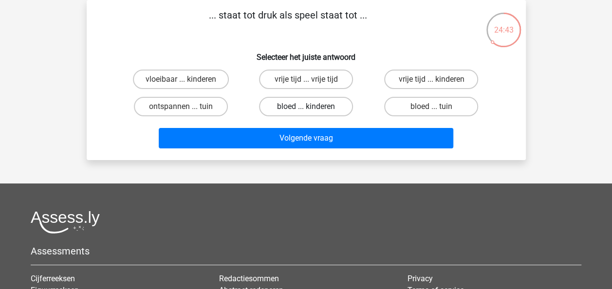
click at [316, 111] on label "bloed ... kinderen" at bounding box center [306, 106] width 94 height 19
click at [312, 111] on input "bloed ... kinderen" at bounding box center [309, 110] width 6 height 6
radio input "true"
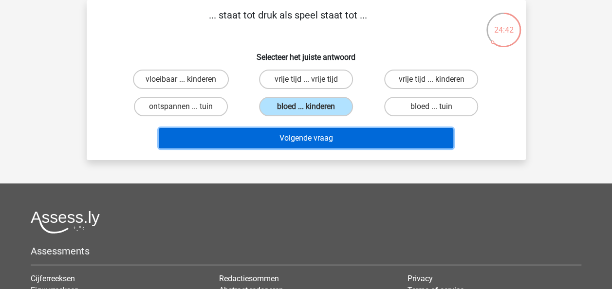
click at [324, 142] on button "Volgende vraag" at bounding box center [306, 138] width 295 height 20
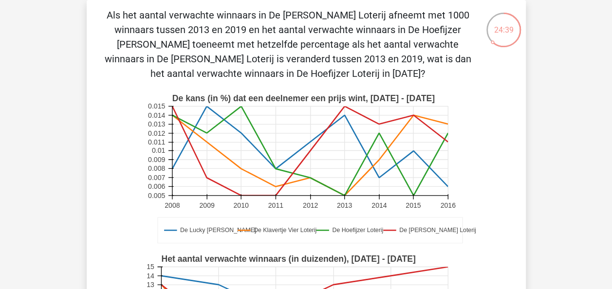
scroll to position [294, 0]
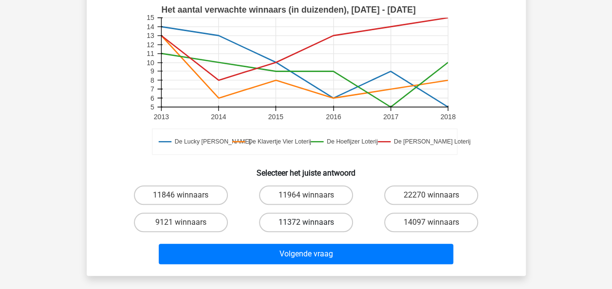
click at [309, 220] on label "11372 winnaars" at bounding box center [306, 222] width 94 height 19
click at [309, 223] on input "11372 winnaars" at bounding box center [309, 226] width 6 height 6
radio input "true"
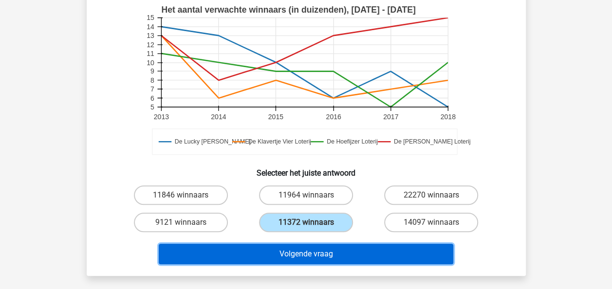
click at [310, 256] on button "Volgende vraag" at bounding box center [306, 254] width 295 height 20
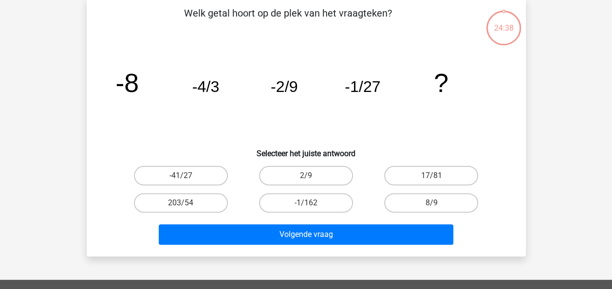
scroll to position [45, 0]
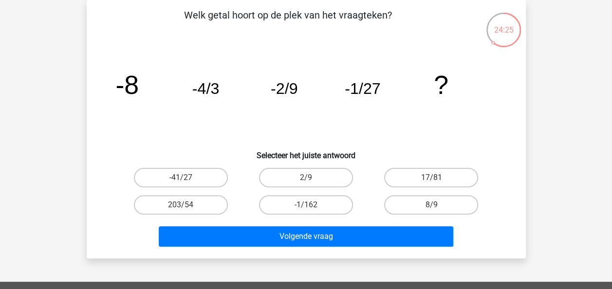
click at [328, 212] on label "-1/162" at bounding box center [306, 204] width 94 height 19
click at [312, 211] on input "-1/162" at bounding box center [309, 208] width 6 height 6
radio input "true"
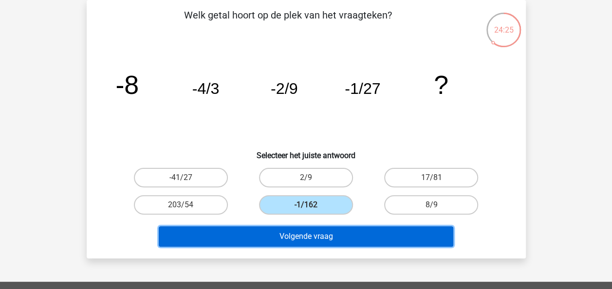
click at [350, 244] on button "Volgende vraag" at bounding box center [306, 236] width 295 height 20
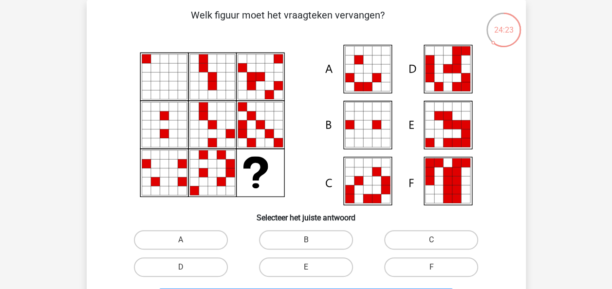
click at [379, 196] on icon at bounding box center [376, 198] width 9 height 9
click at [328, 275] on label "E" at bounding box center [306, 267] width 94 height 19
click at [312, 274] on input "E" at bounding box center [309, 270] width 6 height 6
radio input "true"
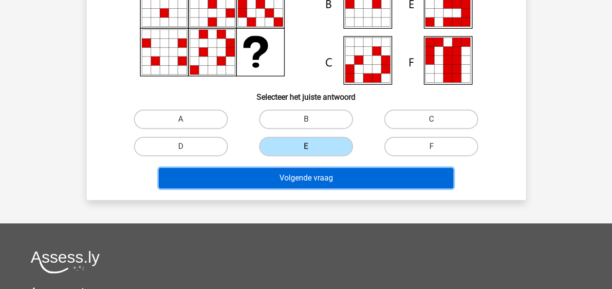
click at [392, 187] on button "Volgende vraag" at bounding box center [306, 178] width 295 height 20
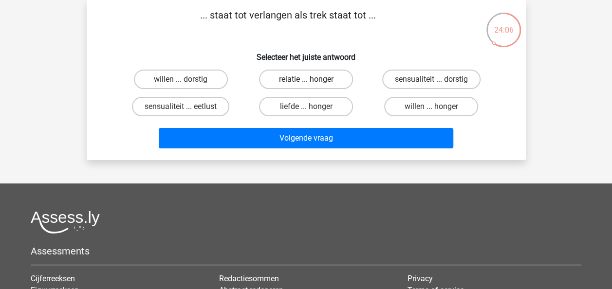
click at [332, 82] on label "relatie ... honger" at bounding box center [306, 79] width 94 height 19
click at [312, 82] on input "relatie ... honger" at bounding box center [309, 82] width 6 height 6
radio input "true"
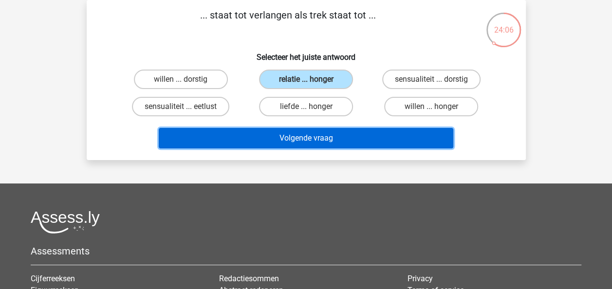
click at [346, 140] on button "Volgende vraag" at bounding box center [306, 138] width 295 height 20
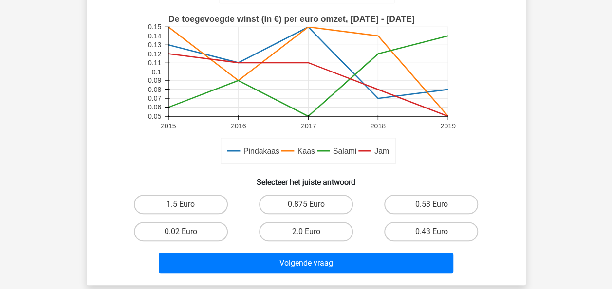
click at [196, 236] on label "0.02 Euro" at bounding box center [181, 231] width 94 height 19
click at [187, 236] on input "0.02 Euro" at bounding box center [184, 235] width 6 height 6
radio input "true"
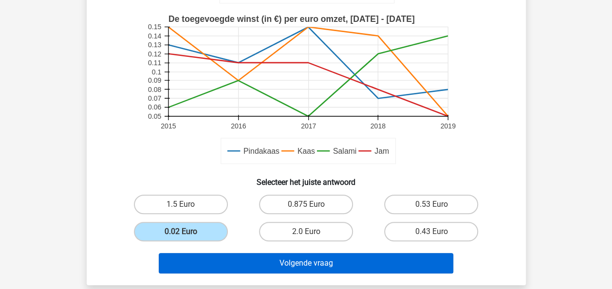
click at [281, 268] on button "Volgende vraag" at bounding box center [306, 263] width 295 height 20
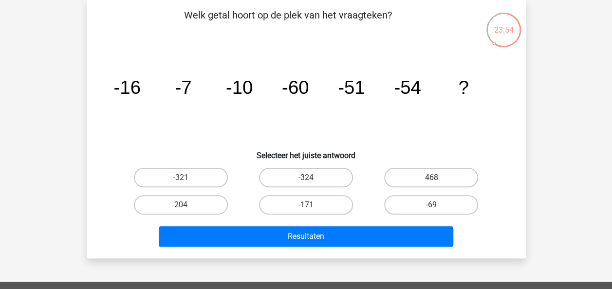
click at [456, 177] on label "468" at bounding box center [431, 177] width 94 height 19
click at [438, 178] on input "468" at bounding box center [434, 181] width 6 height 6
radio input "true"
click at [424, 213] on label "-69" at bounding box center [431, 204] width 94 height 19
click at [431, 211] on input "-69" at bounding box center [434, 208] width 6 height 6
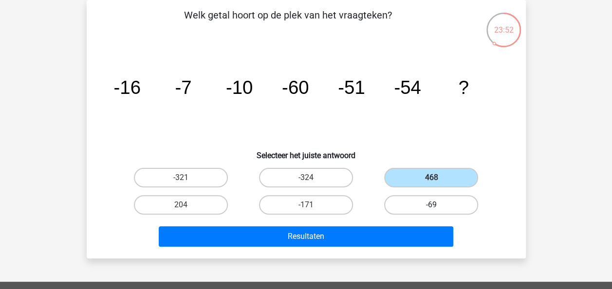
radio input "true"
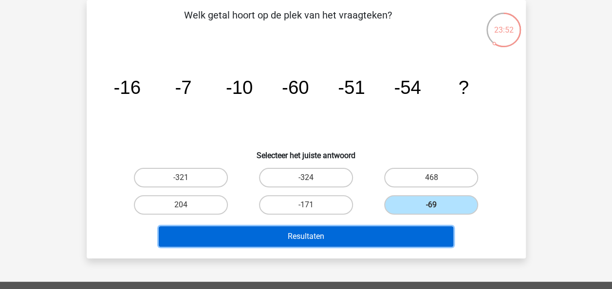
click at [391, 246] on button "Resultaten" at bounding box center [306, 236] width 295 height 20
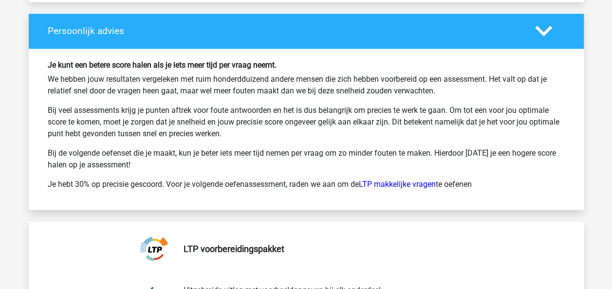
scroll to position [2552, 0]
